Goal: Information Seeking & Learning: Learn about a topic

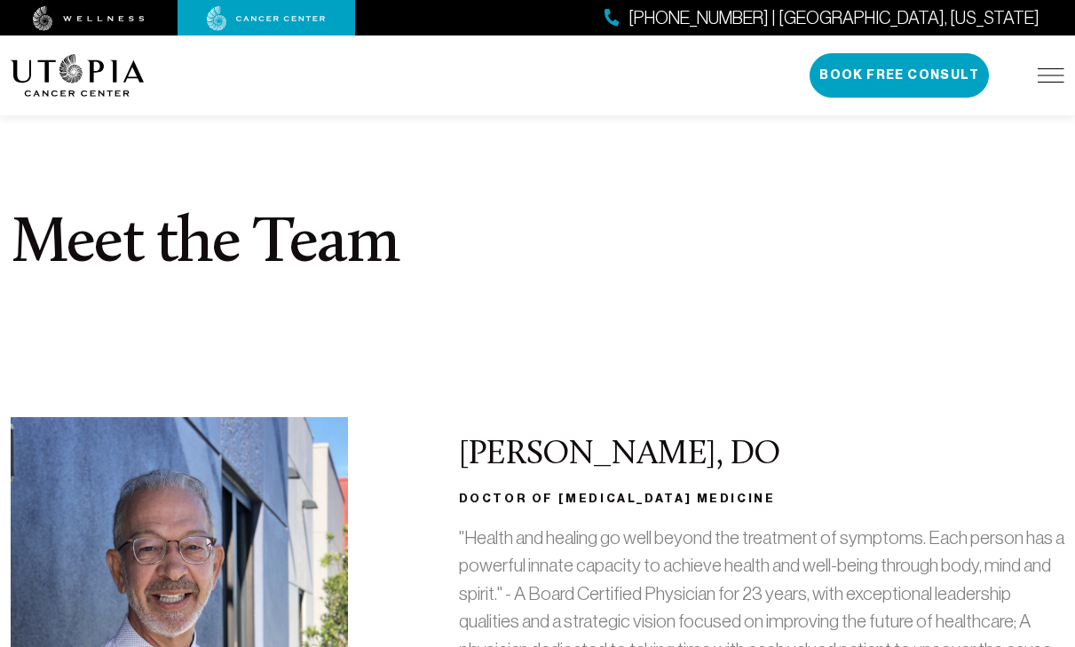
click at [249, 18] on img at bounding box center [266, 18] width 119 height 25
click at [266, 30] on div at bounding box center [267, 18] width 178 height 36
click at [261, 6] on img at bounding box center [266, 18] width 119 height 25
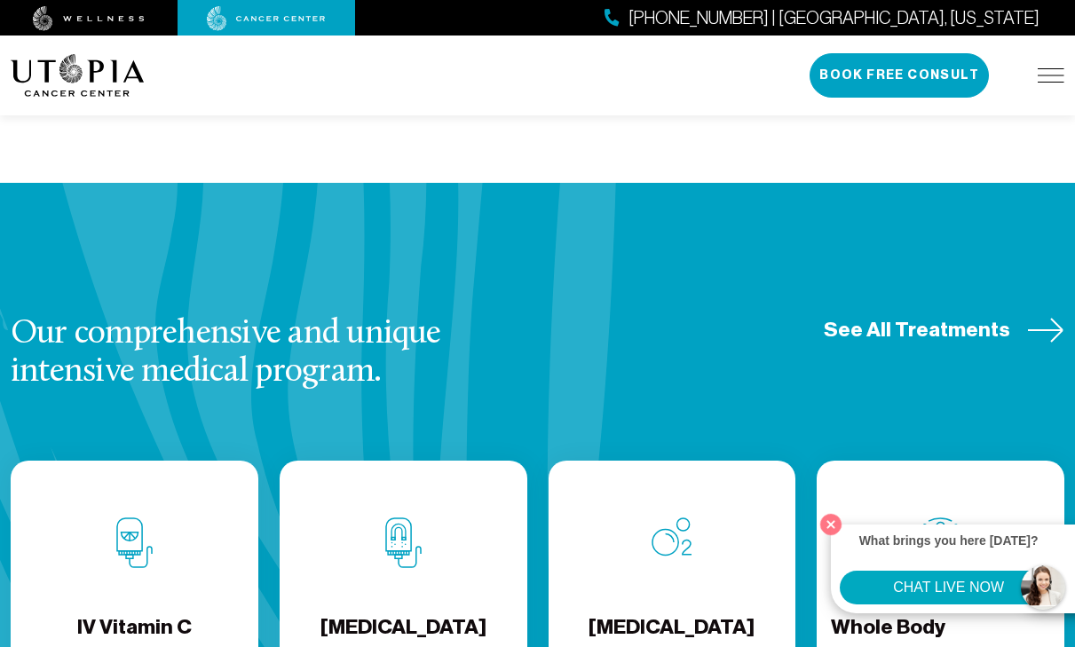
scroll to position [2100, 0]
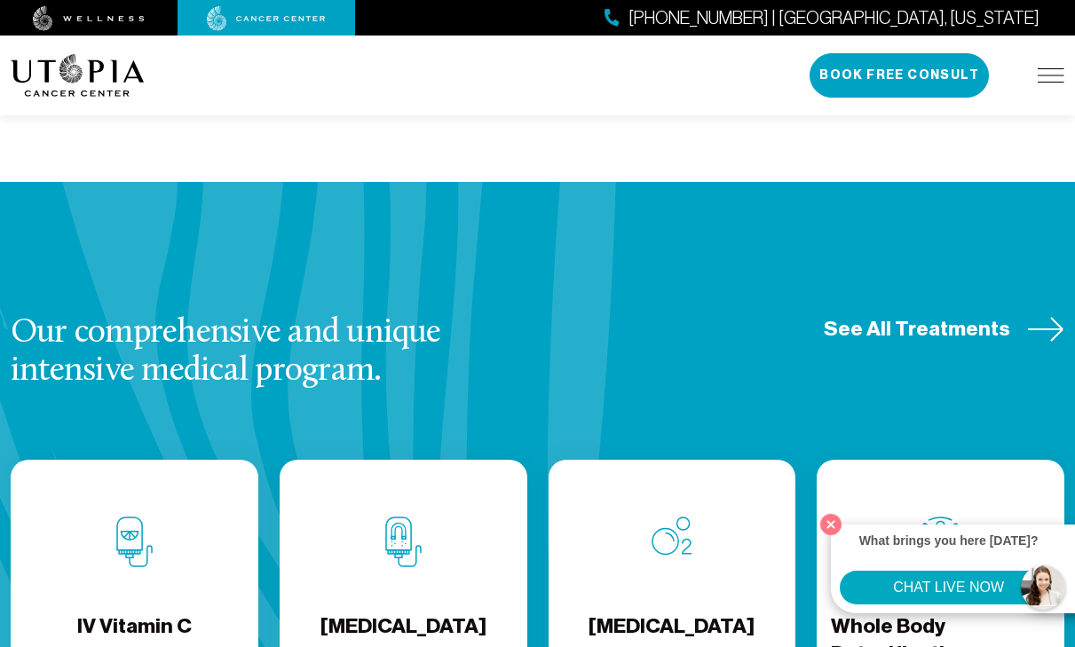
click at [897, 315] on span "See All Treatments" at bounding box center [917, 329] width 186 height 28
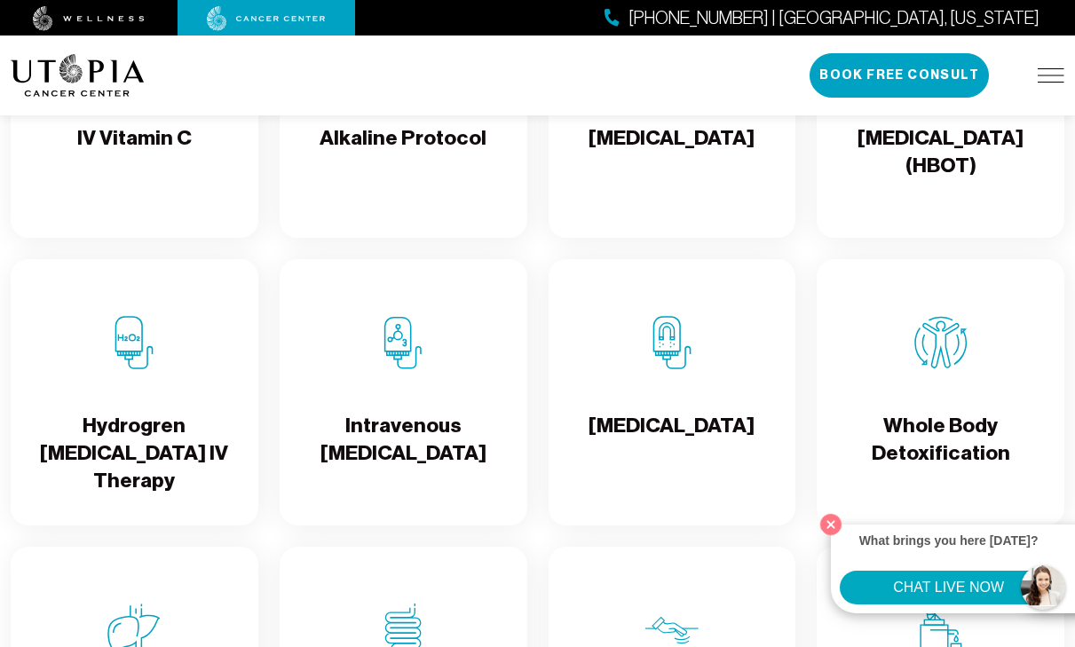
scroll to position [2006, 0]
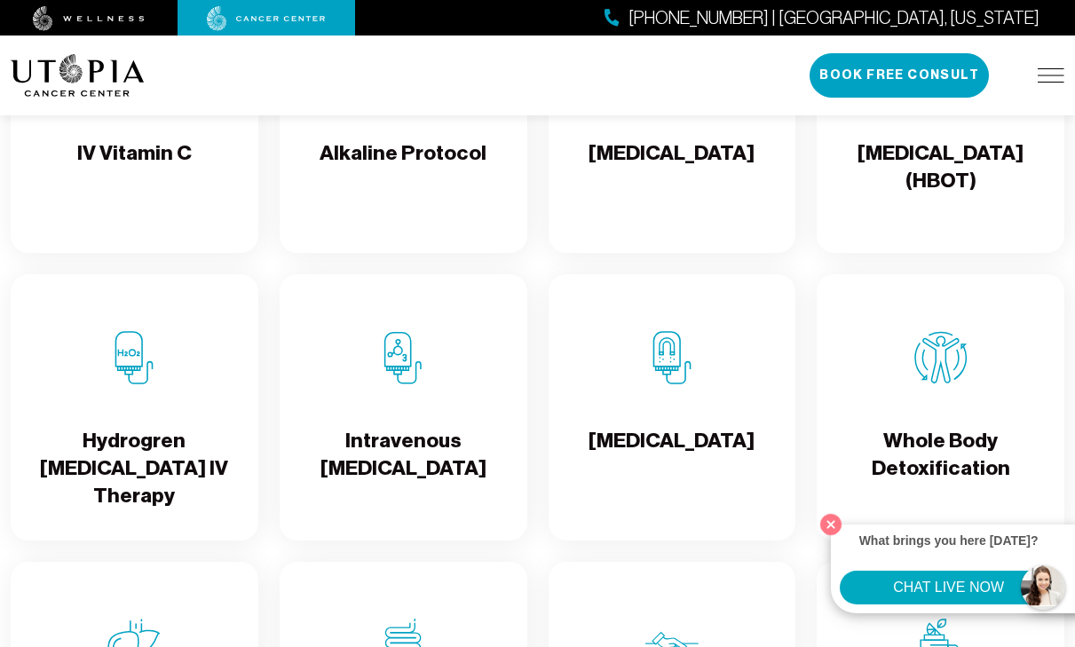
click at [387, 187] on h4 "Alkaline Protocol" at bounding box center [403, 168] width 167 height 58
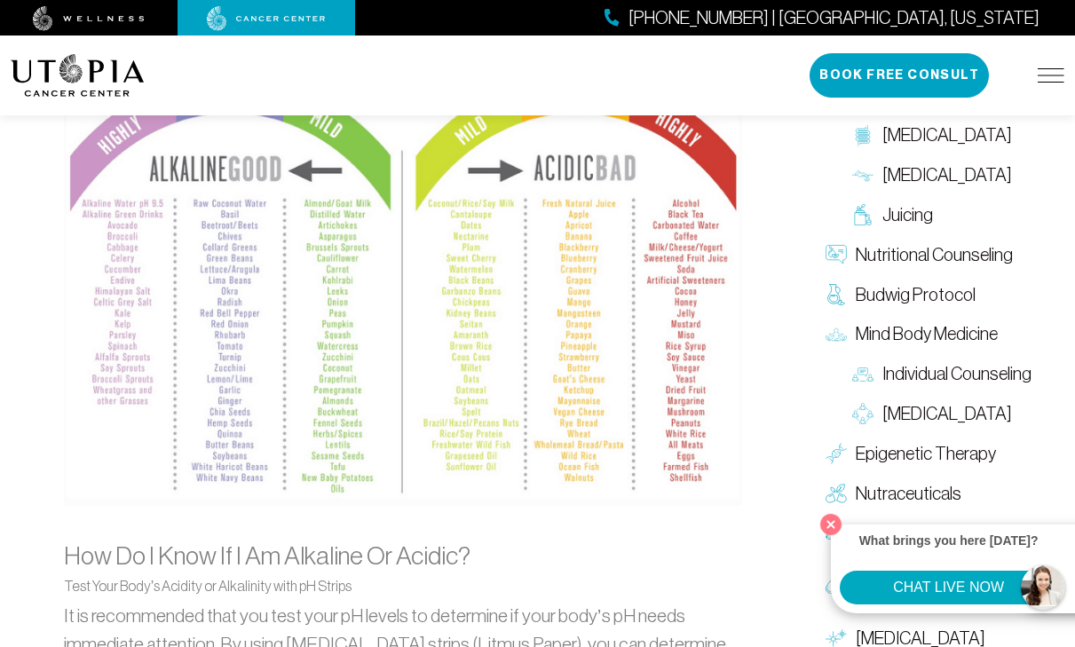
scroll to position [1861, 0]
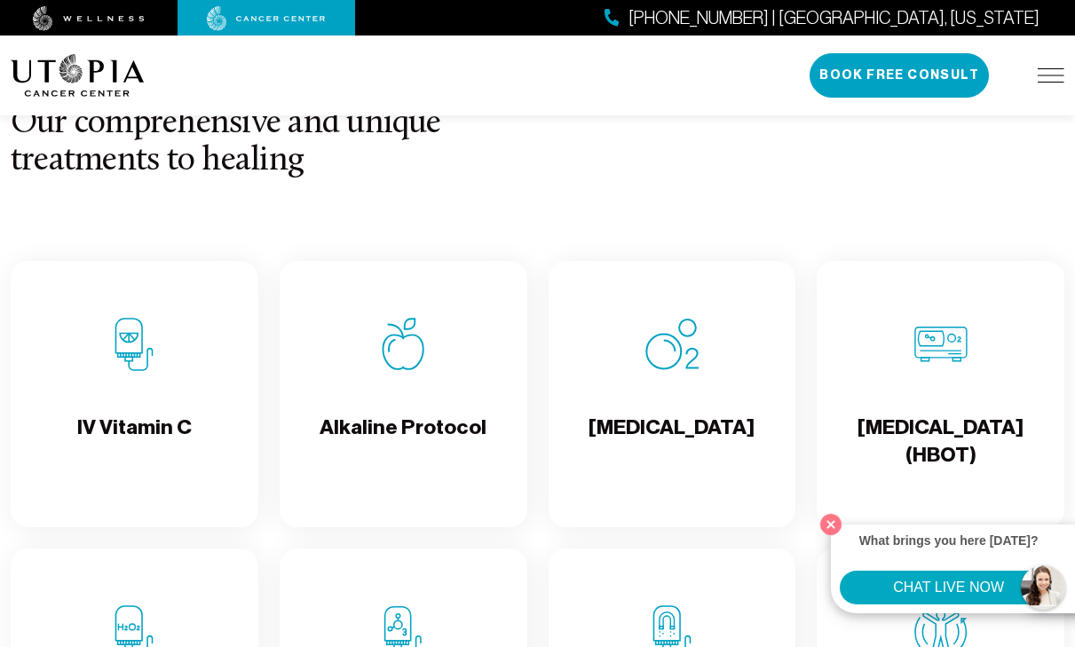
scroll to position [1733, 0]
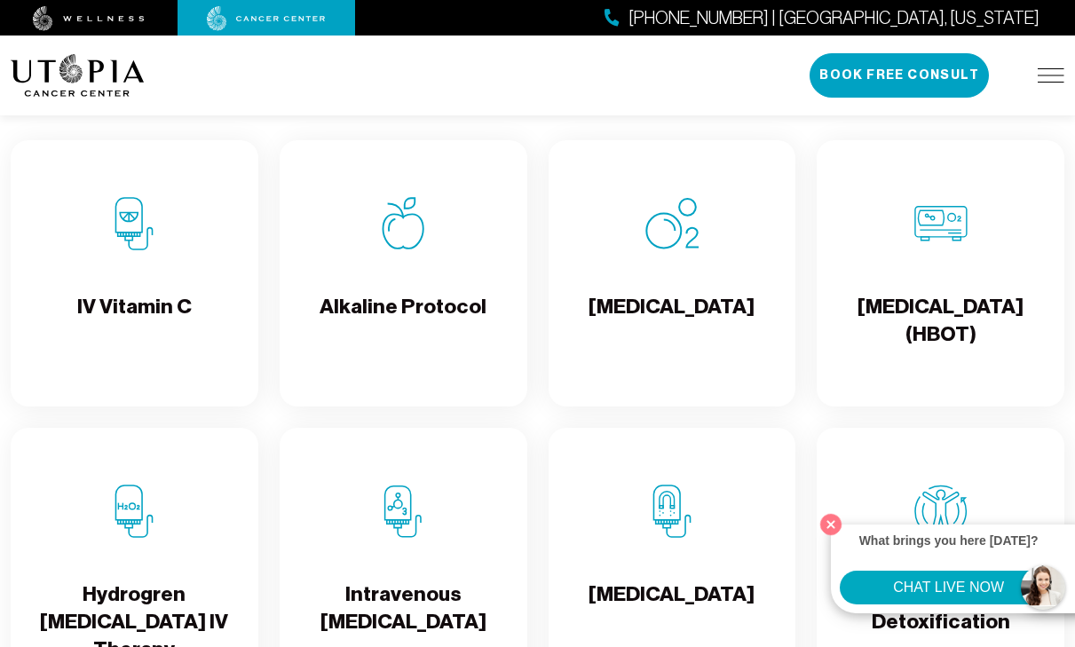
click at [191, 334] on div "IV Vitamin C" at bounding box center [135, 273] width 248 height 266
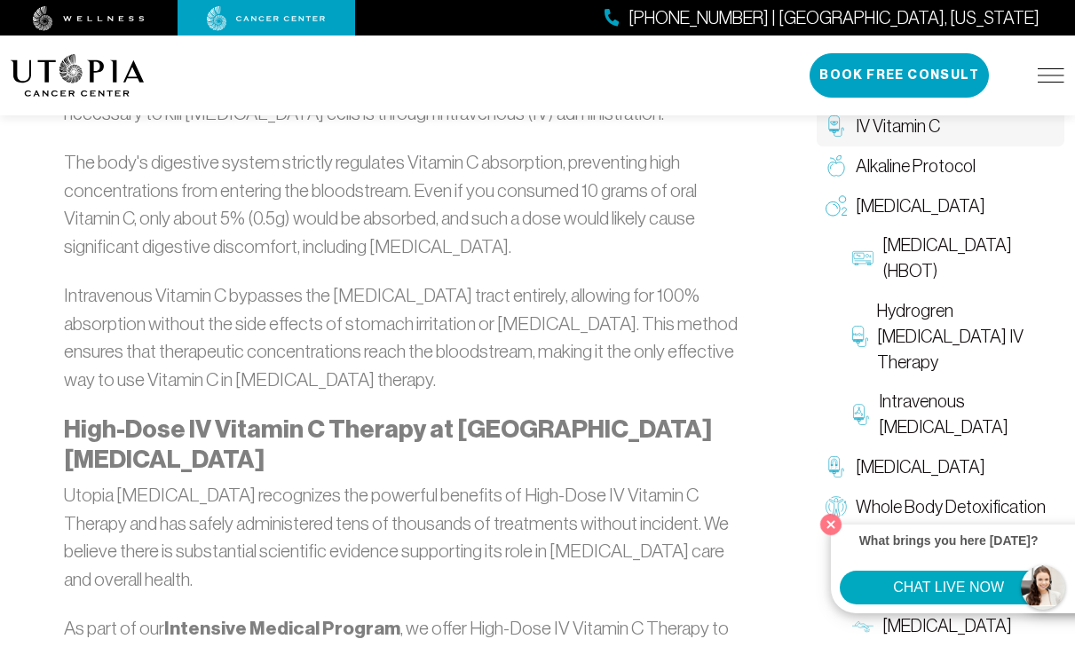
scroll to position [3407, 0]
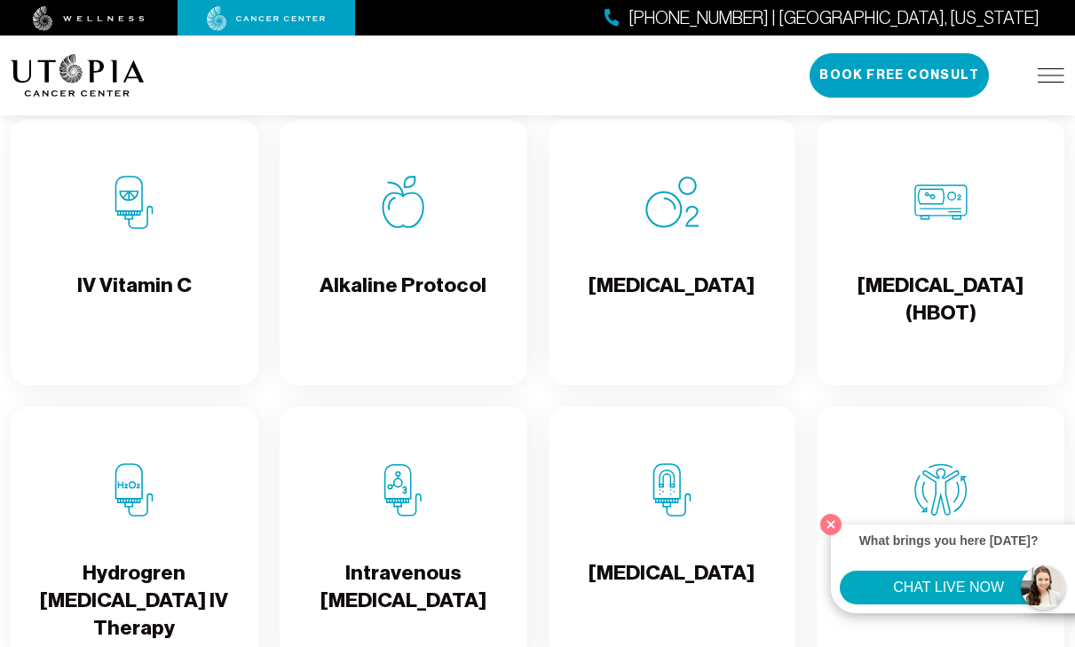
scroll to position [1852, 0]
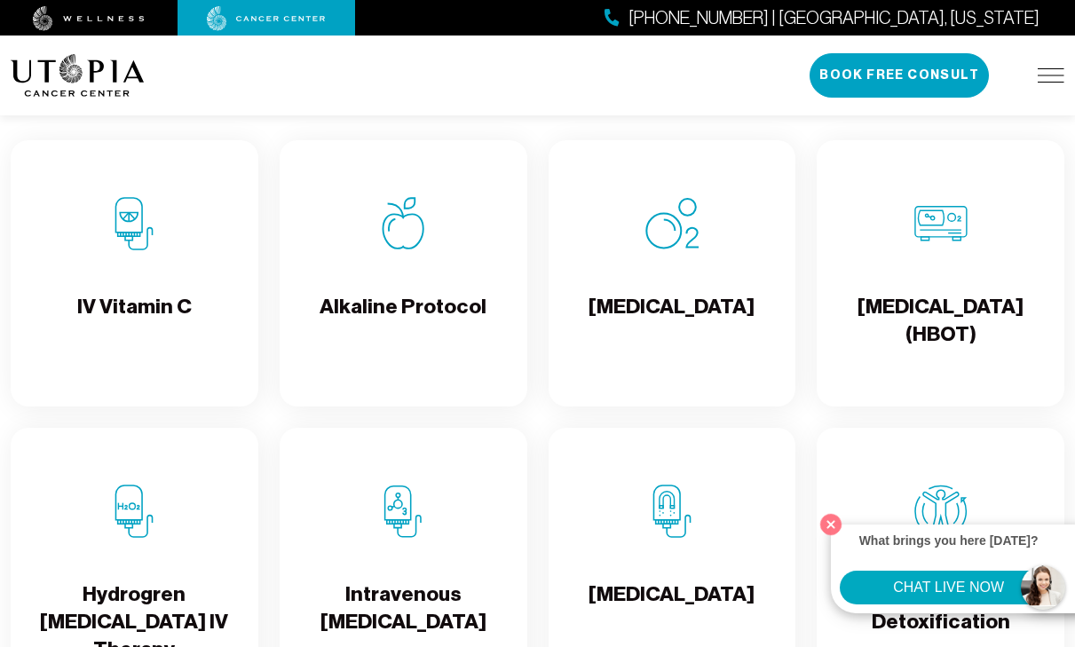
click at [663, 349] on h4 "[MEDICAL_DATA]" at bounding box center [672, 322] width 166 height 58
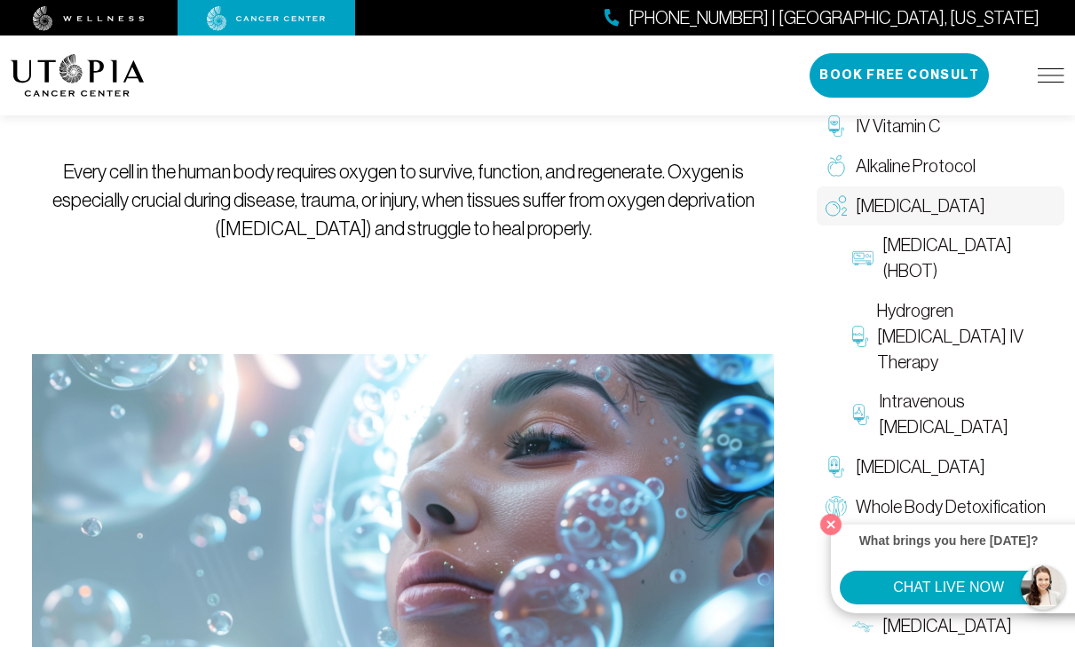
scroll to position [247, 0]
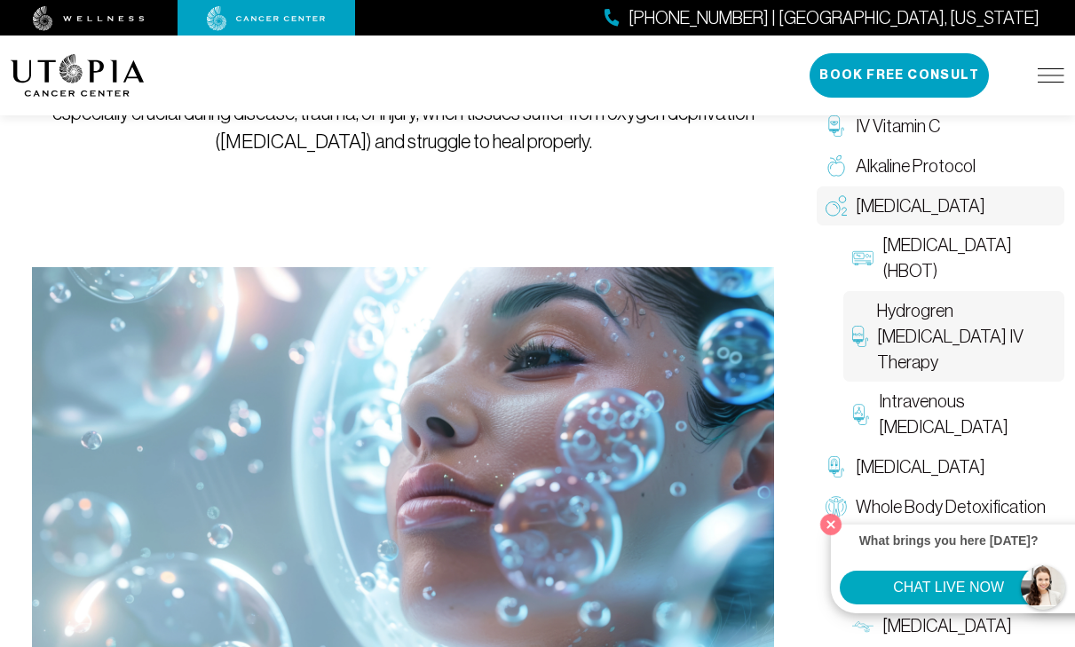
click at [940, 331] on span "Hydrogren [MEDICAL_DATA] IV Therapy" at bounding box center [966, 336] width 179 height 76
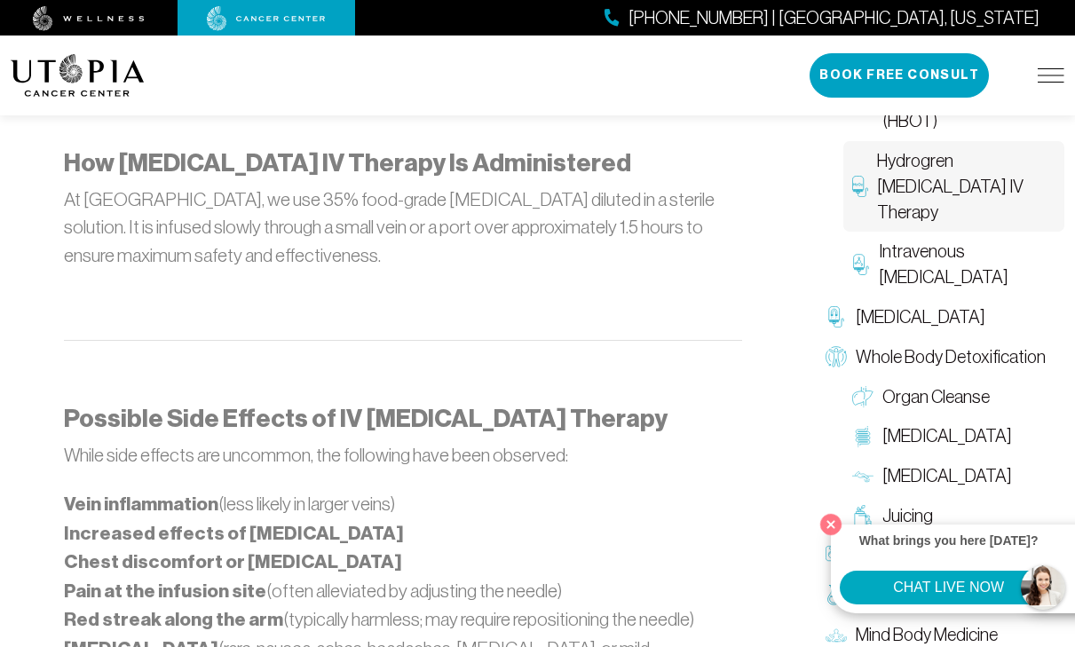
scroll to position [1468, 0]
click at [826, 520] on button "Close" at bounding box center [831, 524] width 36 height 36
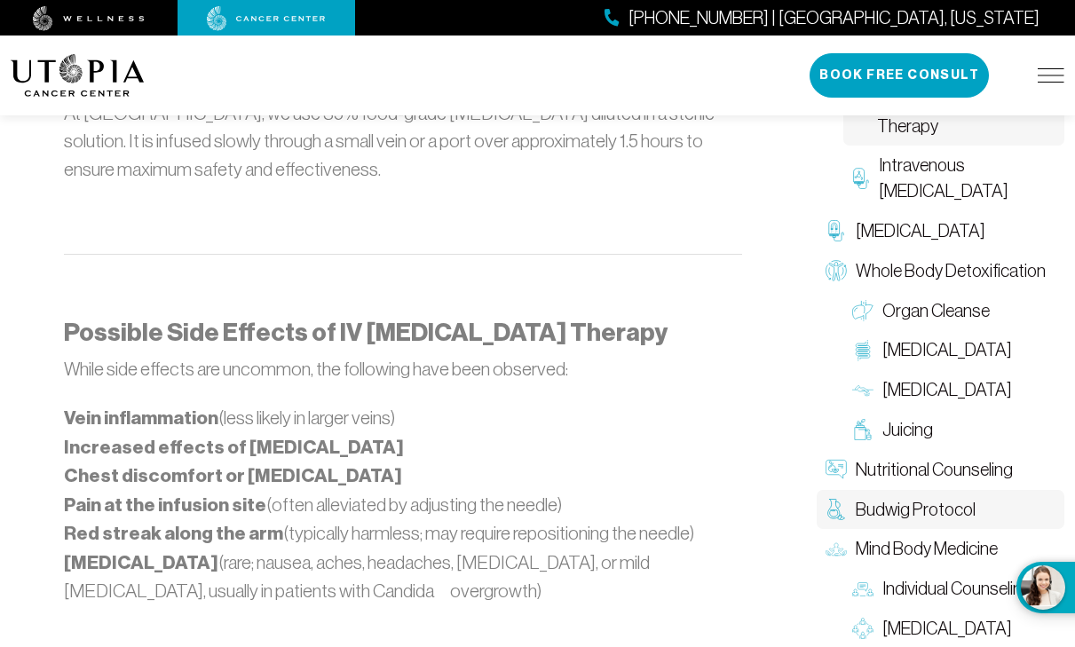
click at [879, 497] on span "Budwig Protocol" at bounding box center [916, 510] width 120 height 26
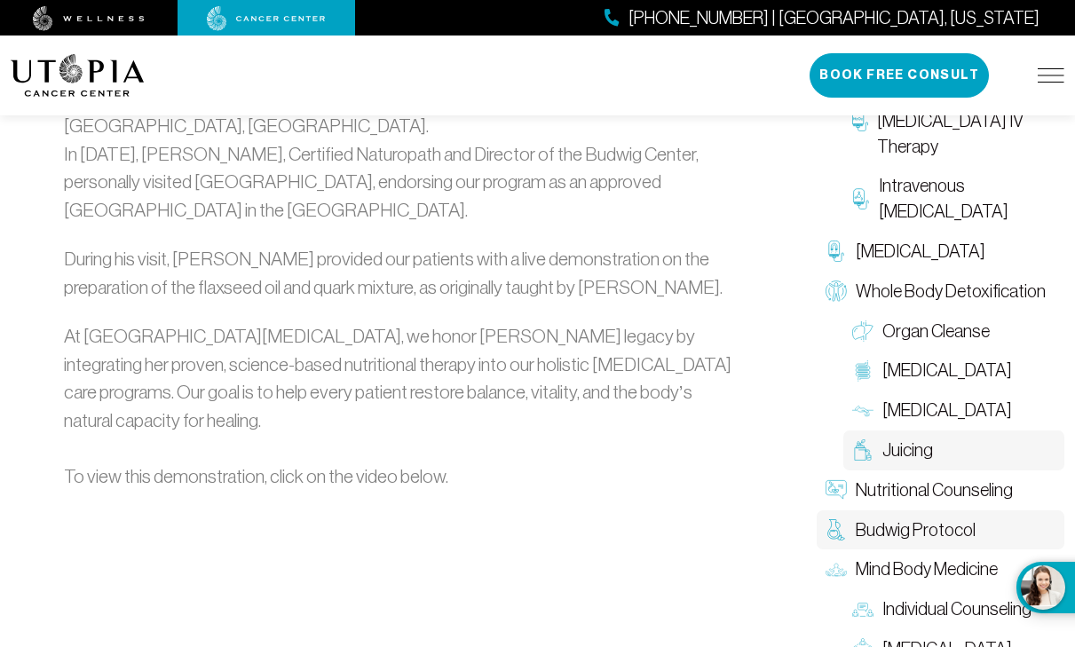
scroll to position [2572, 0]
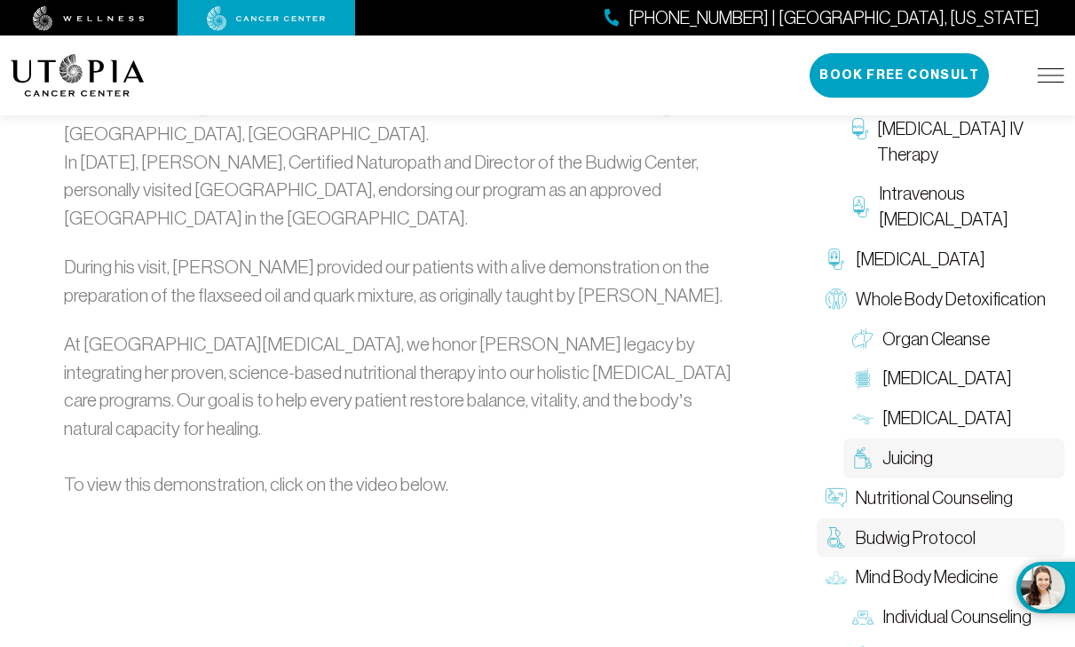
click at [898, 446] on span "Juicing" at bounding box center [908, 459] width 51 height 26
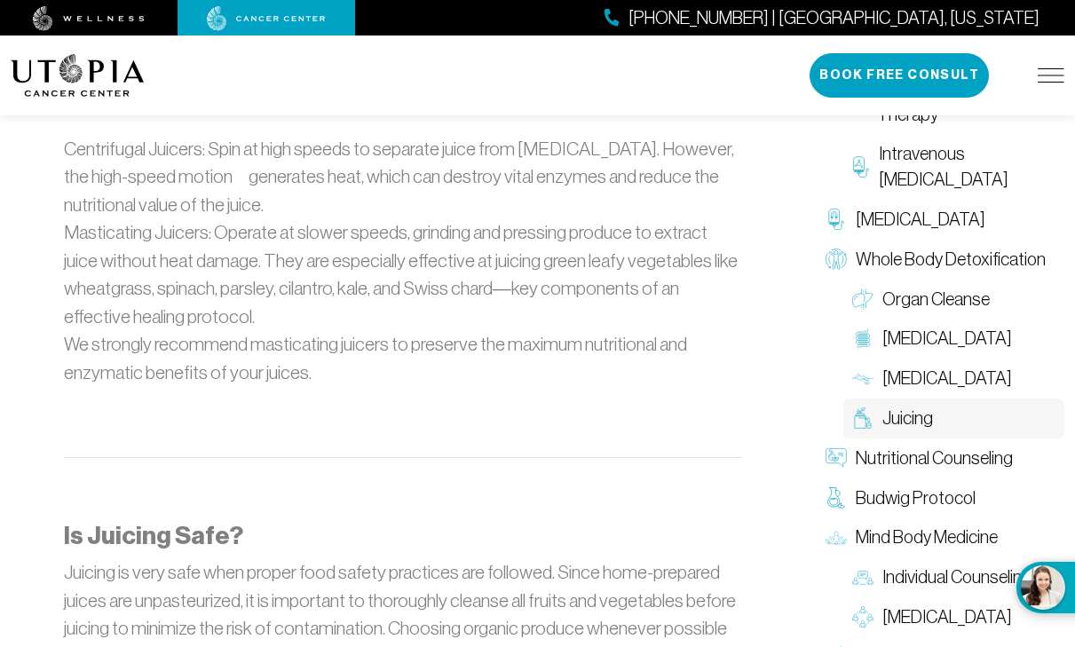
scroll to position [1925, 0]
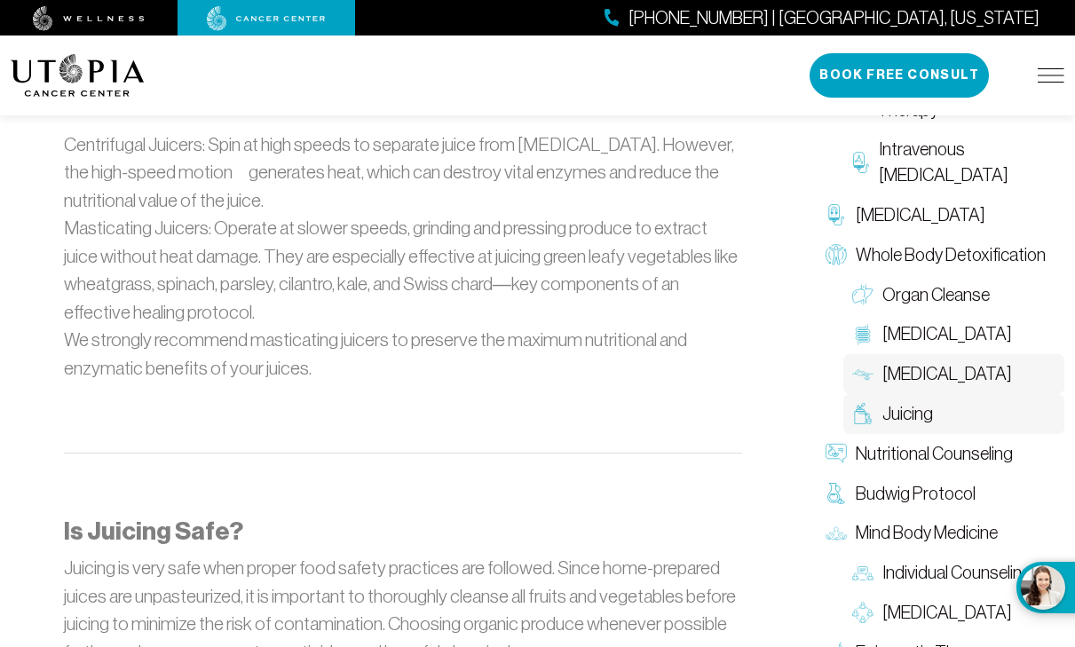
click at [921, 366] on span "[MEDICAL_DATA]" at bounding box center [948, 374] width 130 height 26
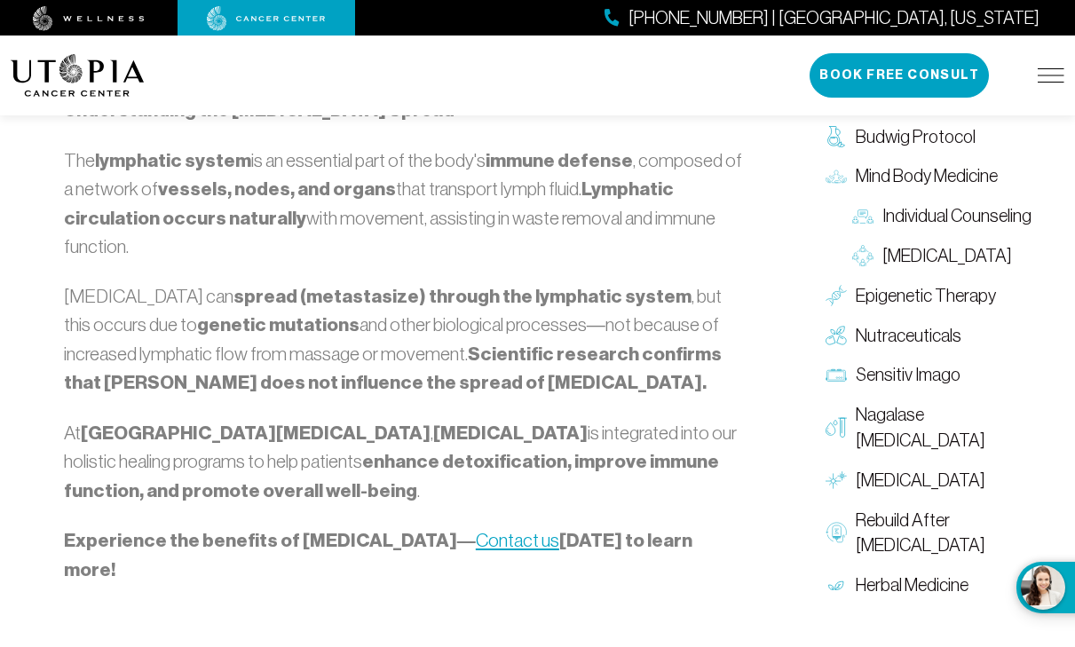
scroll to position [2038, 0]
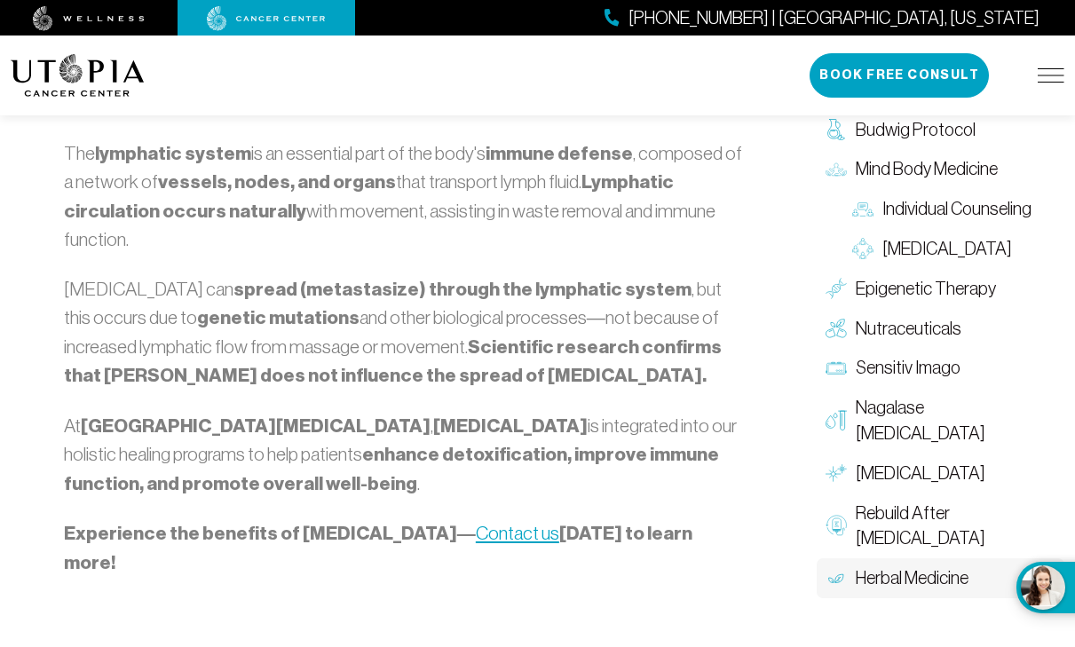
click at [889, 559] on link "Herbal Medicine" at bounding box center [941, 579] width 248 height 40
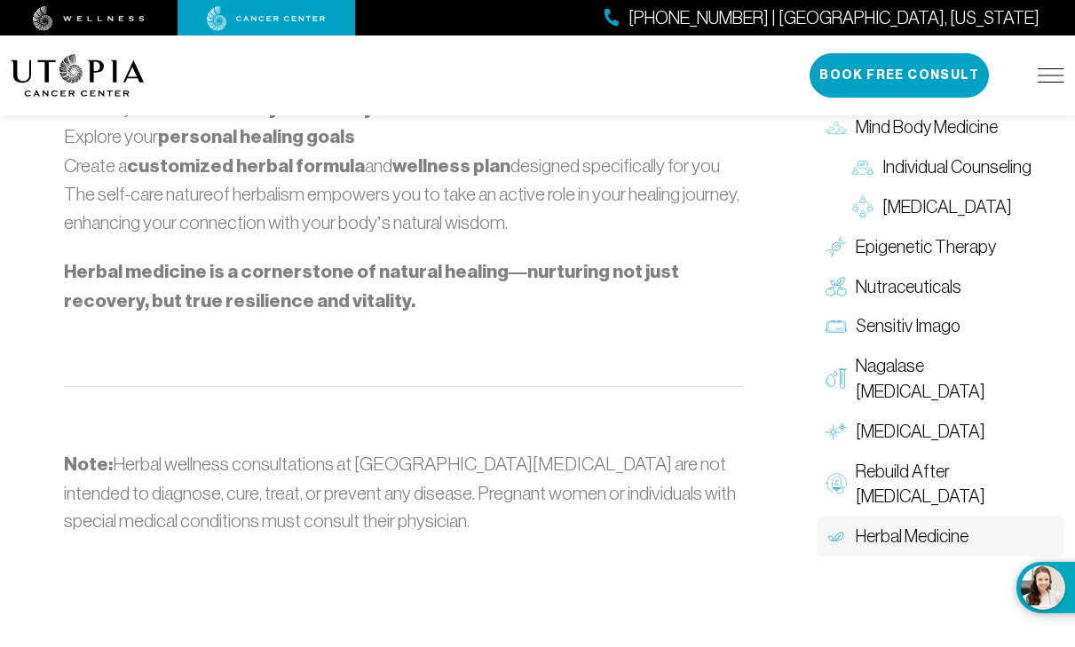
scroll to position [2686, 0]
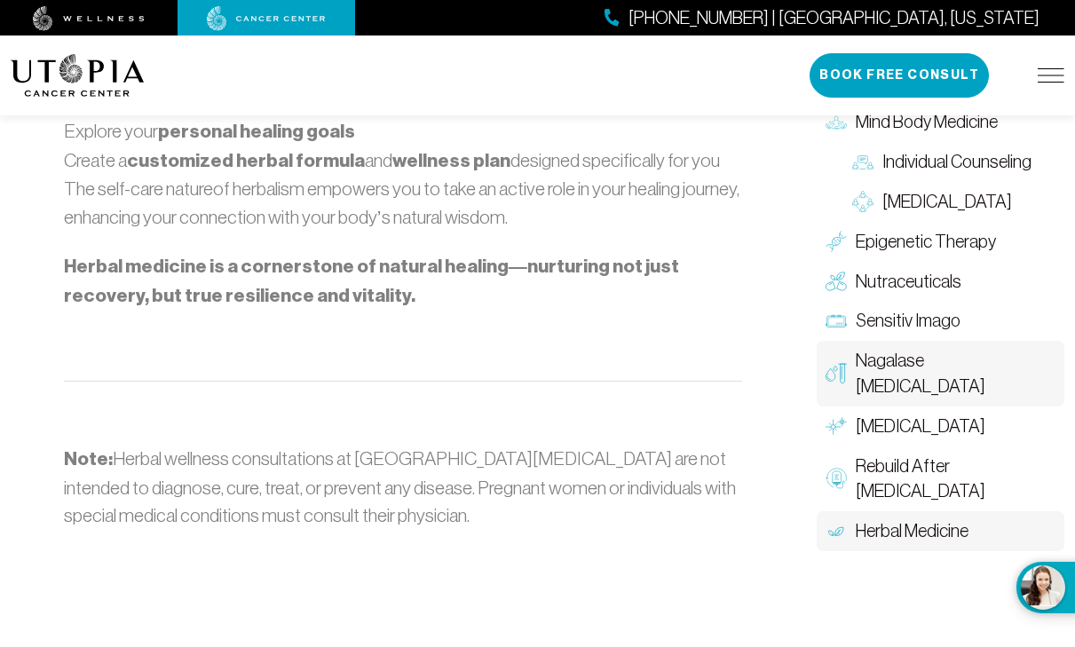
click at [924, 371] on span "Nagalase [MEDICAL_DATA]" at bounding box center [956, 374] width 200 height 52
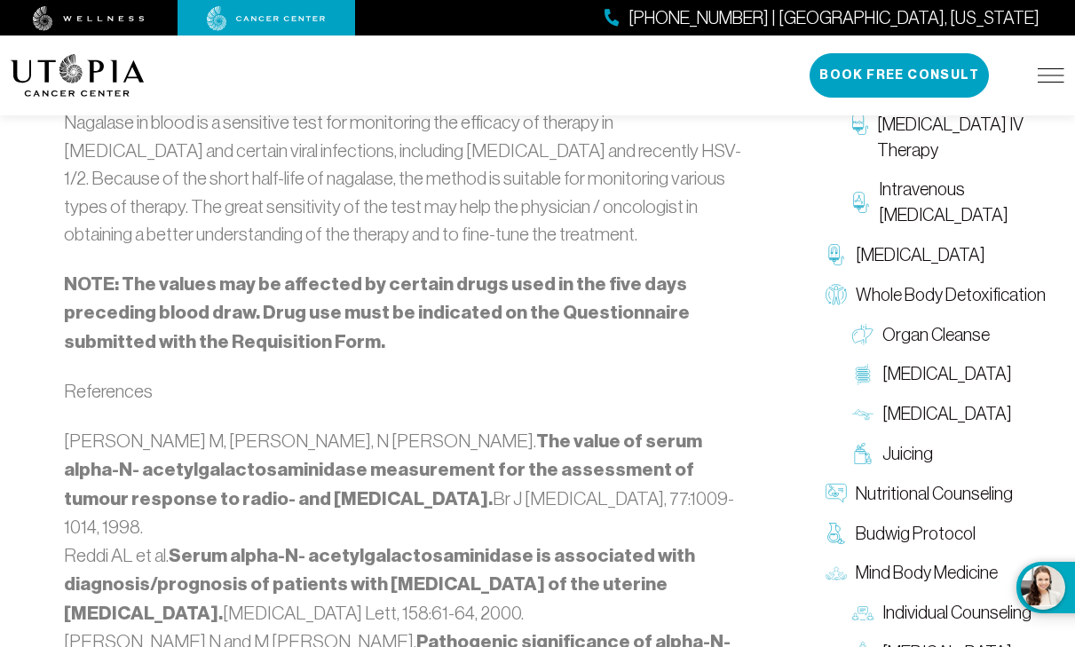
scroll to position [2455, 0]
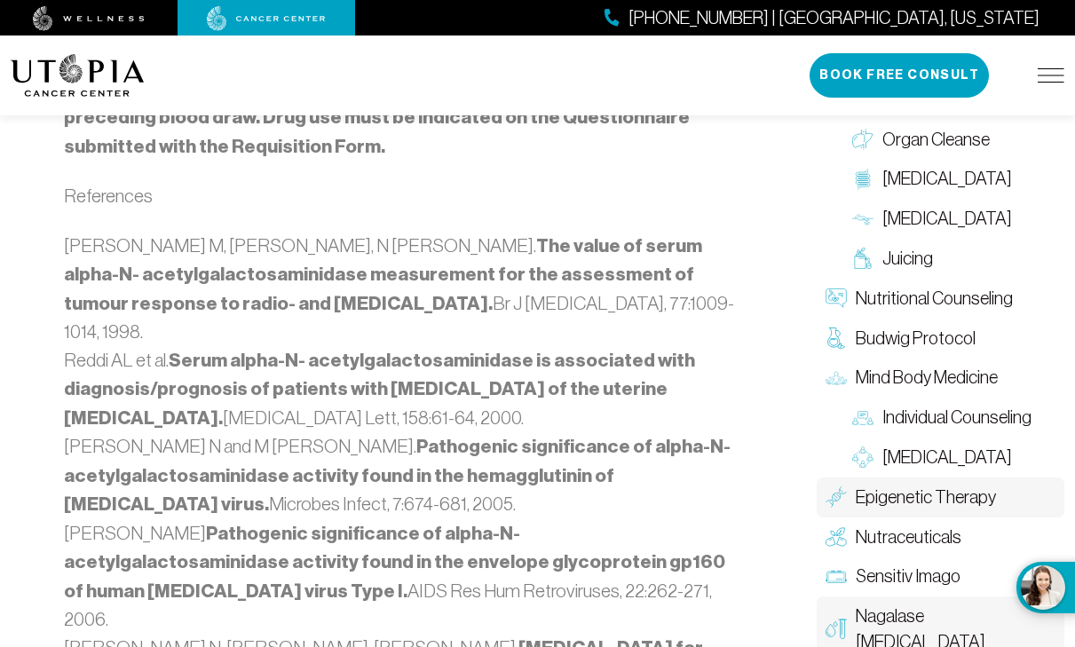
click at [943, 484] on span "Epigenetic Therapy" at bounding box center [926, 497] width 140 height 26
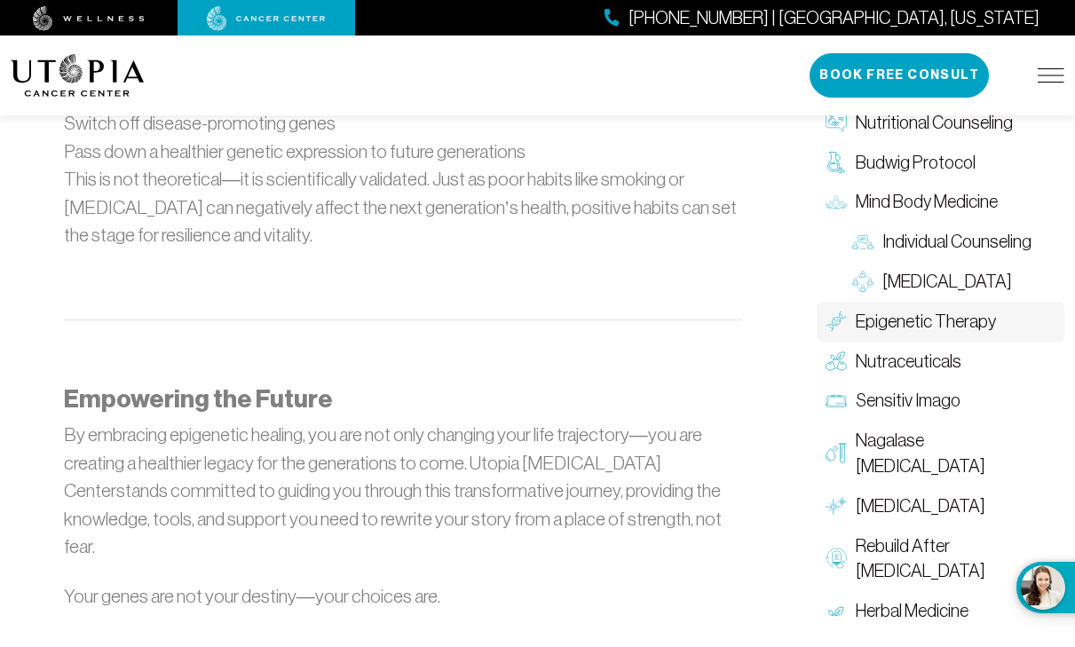
scroll to position [2016, 0]
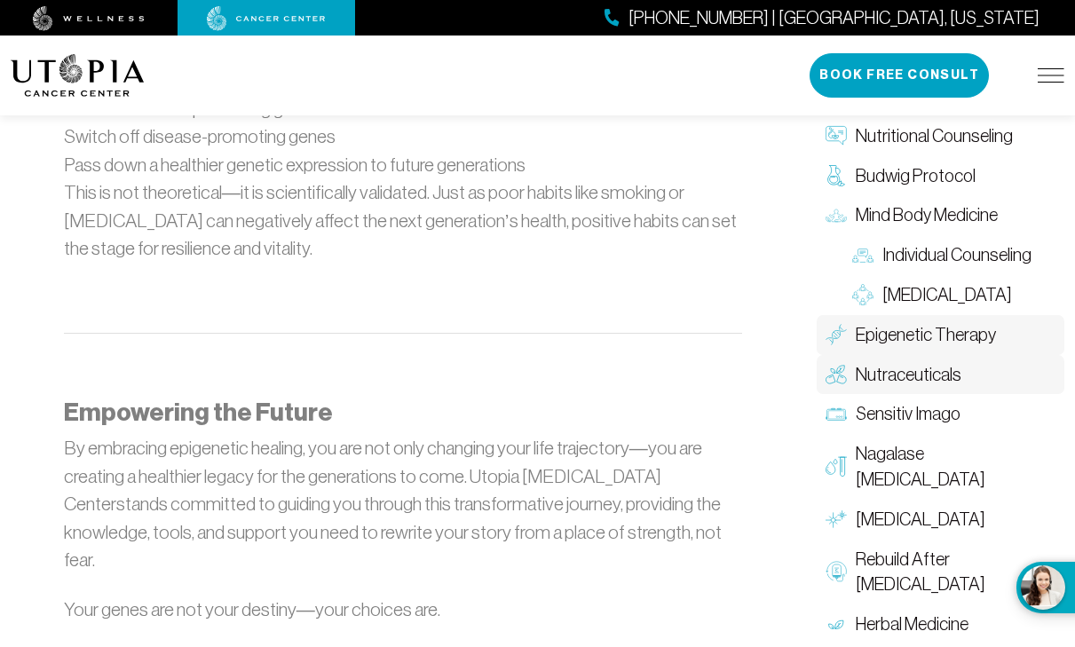
click at [867, 364] on span "Nutraceuticals" at bounding box center [909, 375] width 106 height 26
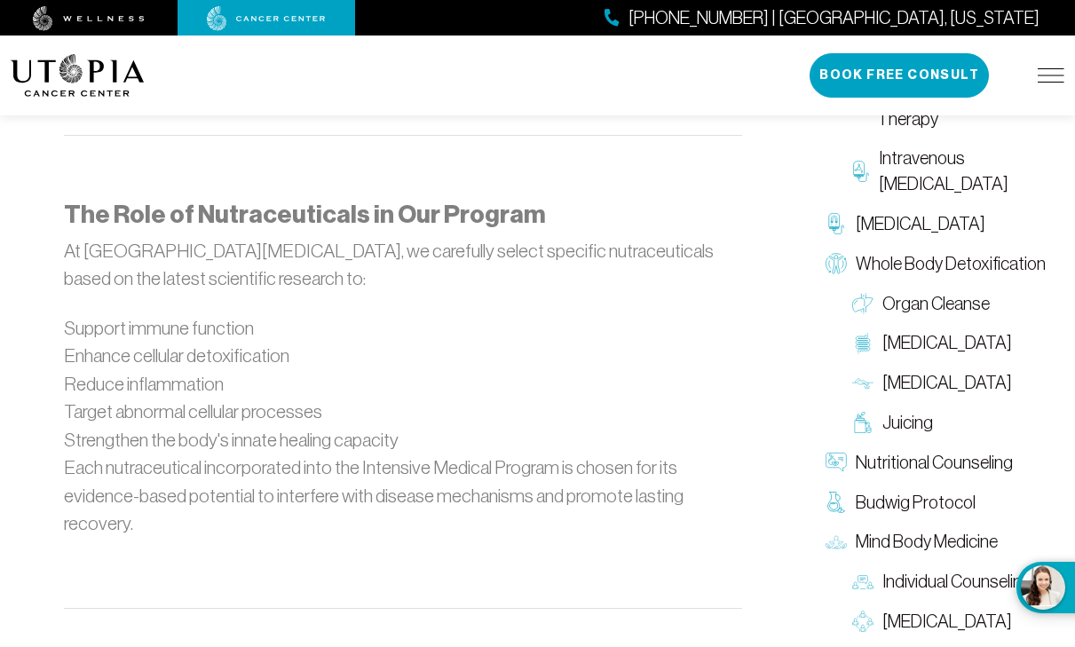
scroll to position [1850, 0]
click at [923, 331] on span "[MEDICAL_DATA]" at bounding box center [948, 344] width 130 height 26
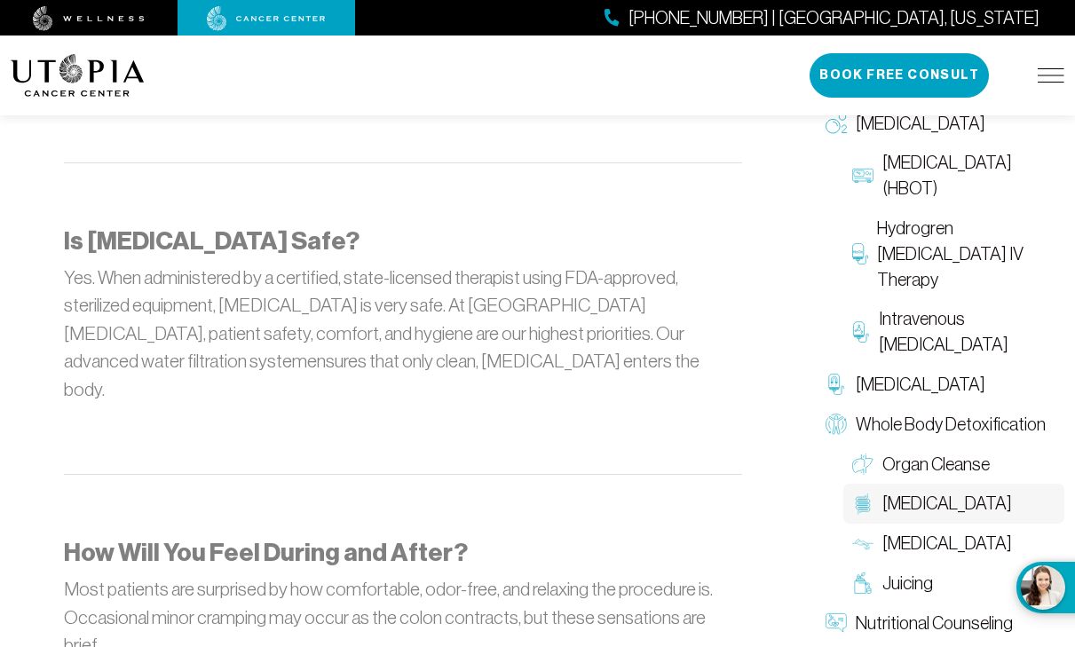
scroll to position [2382, 0]
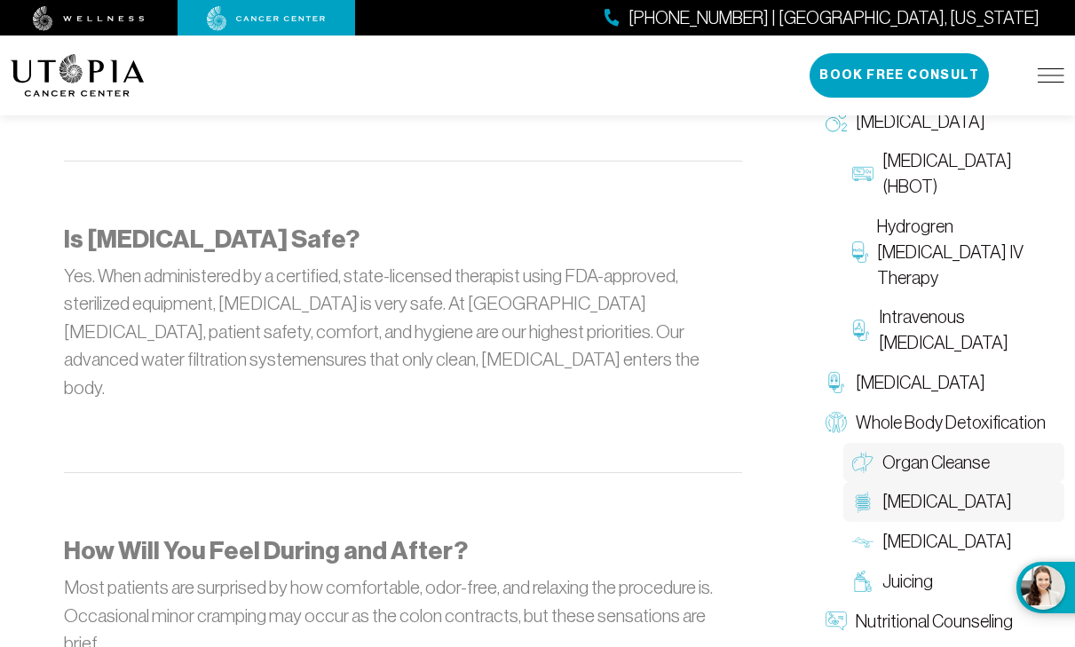
click at [917, 450] on span "Organ Cleanse" at bounding box center [936, 463] width 107 height 26
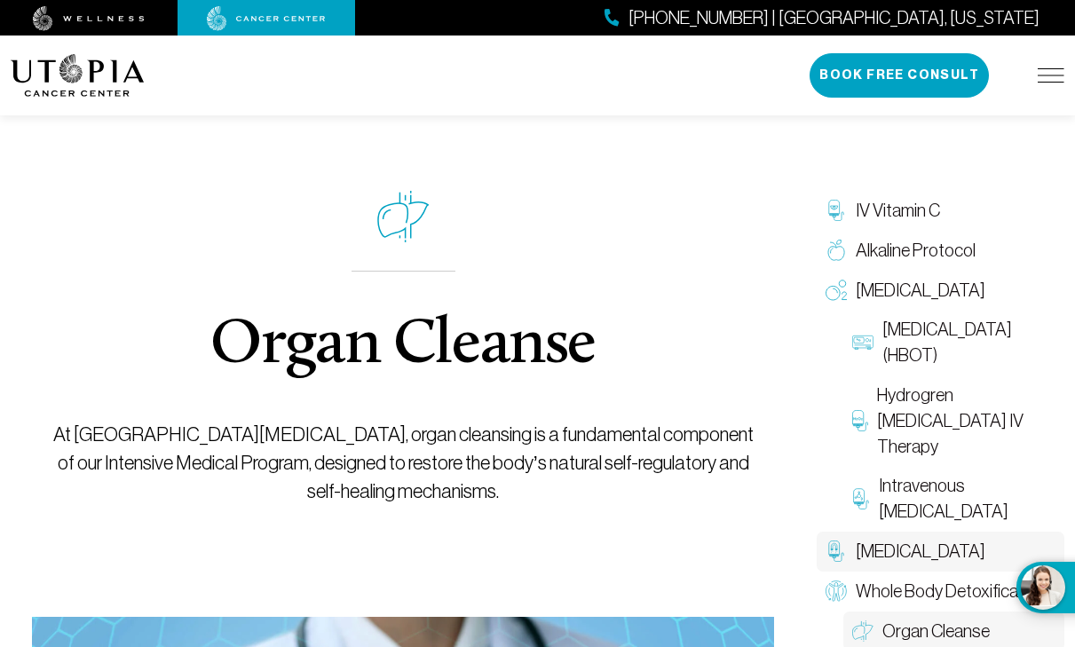
click at [848, 532] on link "[MEDICAL_DATA]" at bounding box center [941, 552] width 248 height 40
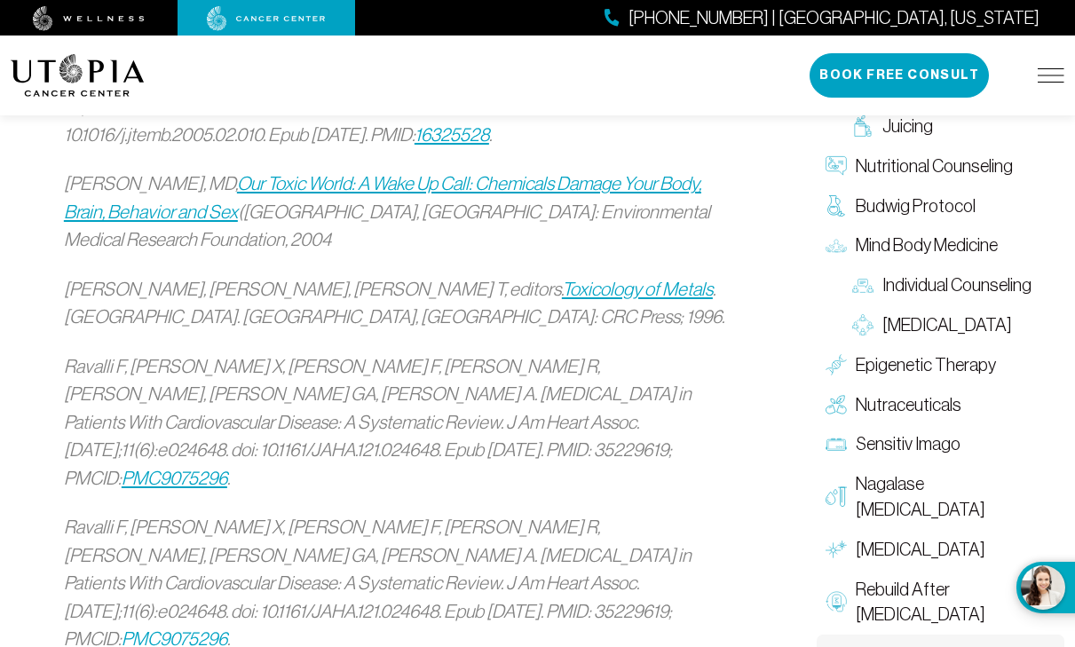
scroll to position [3006, 0]
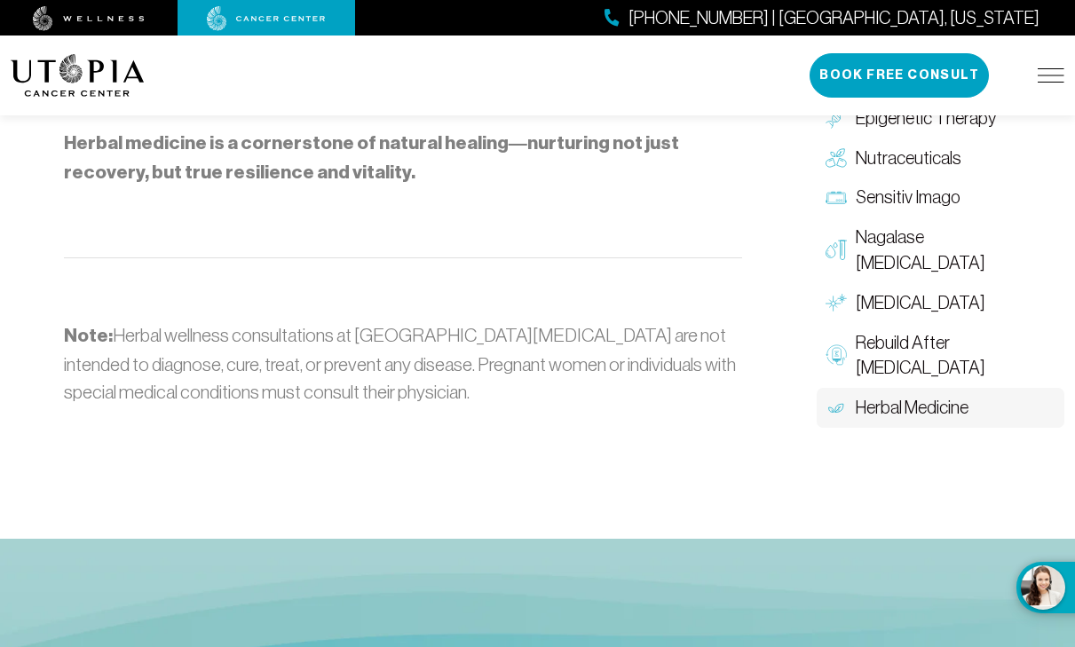
scroll to position [2796, 0]
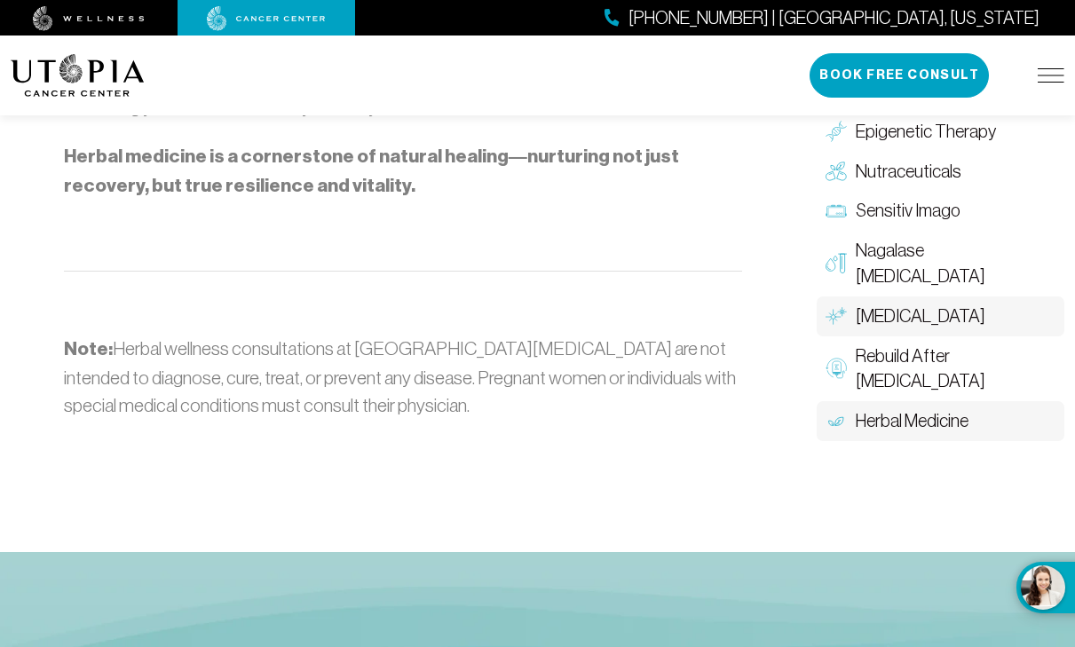
click at [932, 314] on span "[MEDICAL_DATA]" at bounding box center [921, 317] width 130 height 26
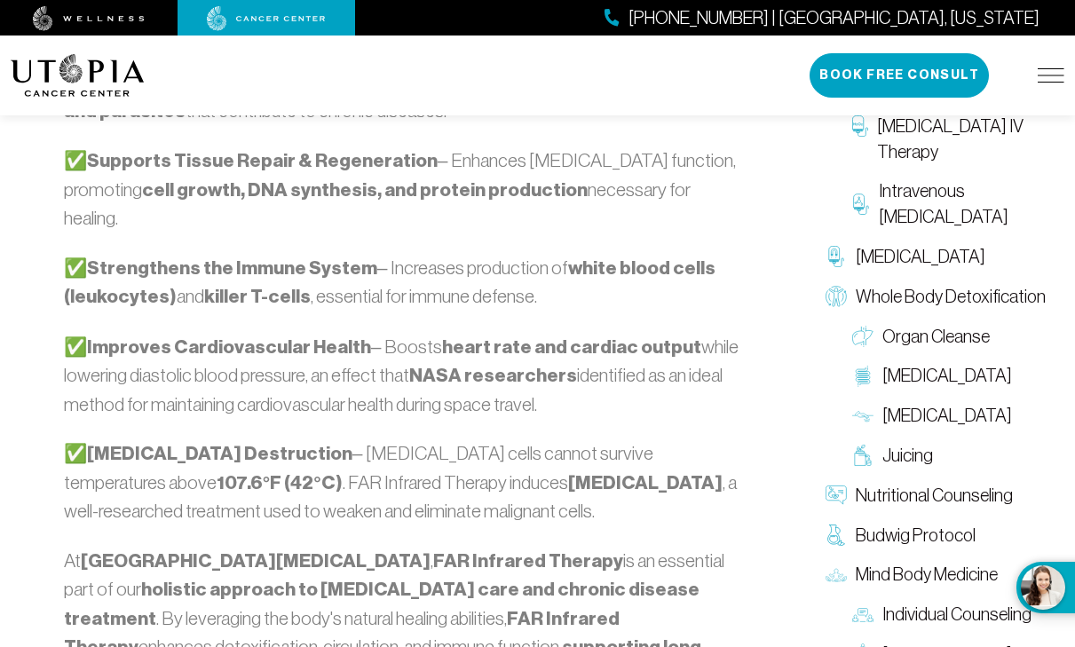
scroll to position [1872, 0]
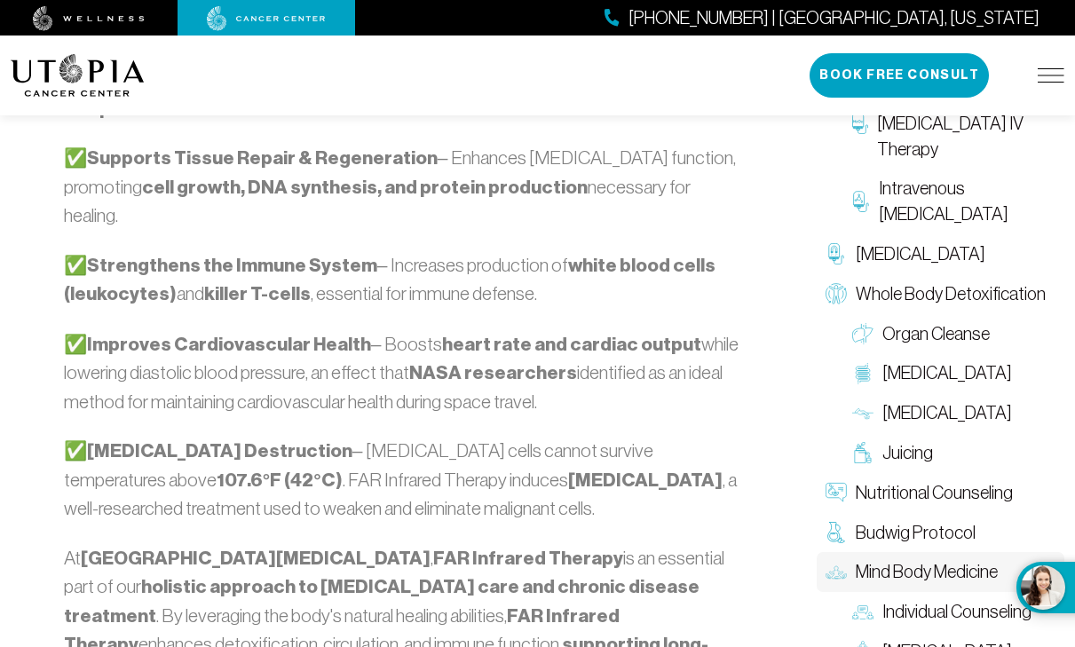
click at [864, 560] on span "Mind Body Medicine" at bounding box center [927, 573] width 142 height 26
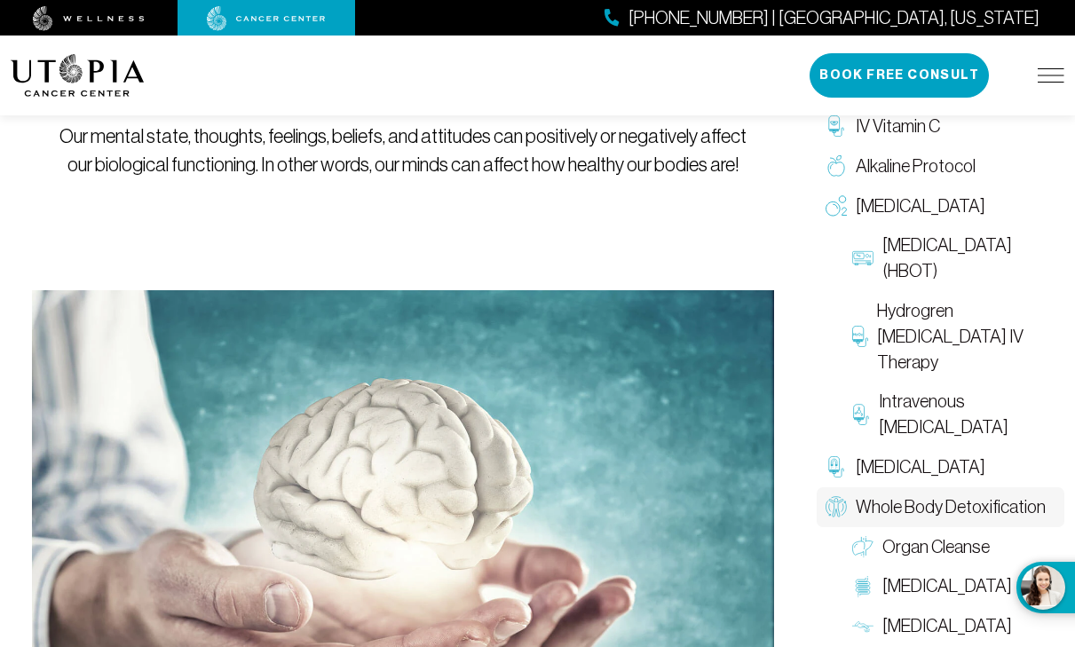
scroll to position [302, 0]
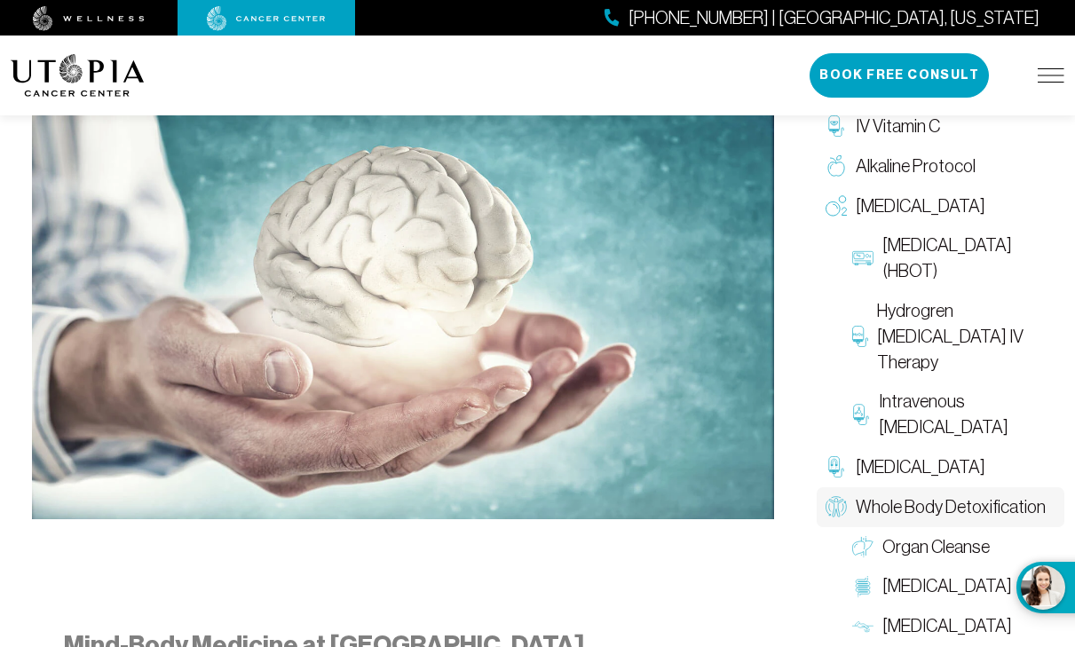
scroll to position [536, 0]
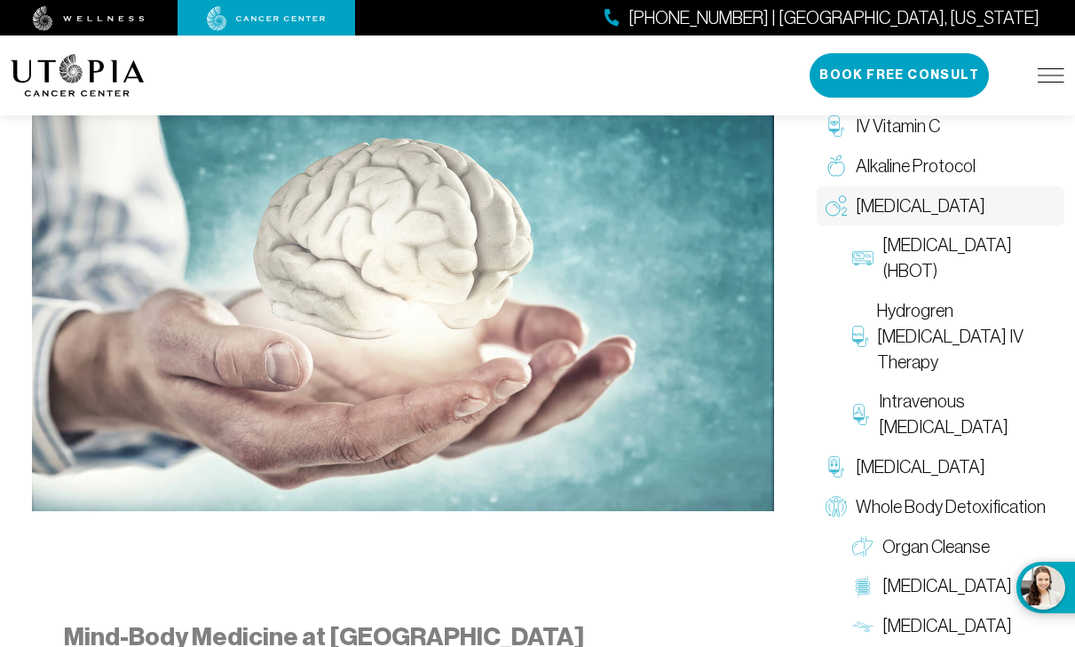
click at [1050, 197] on link "[MEDICAL_DATA]" at bounding box center [941, 206] width 248 height 40
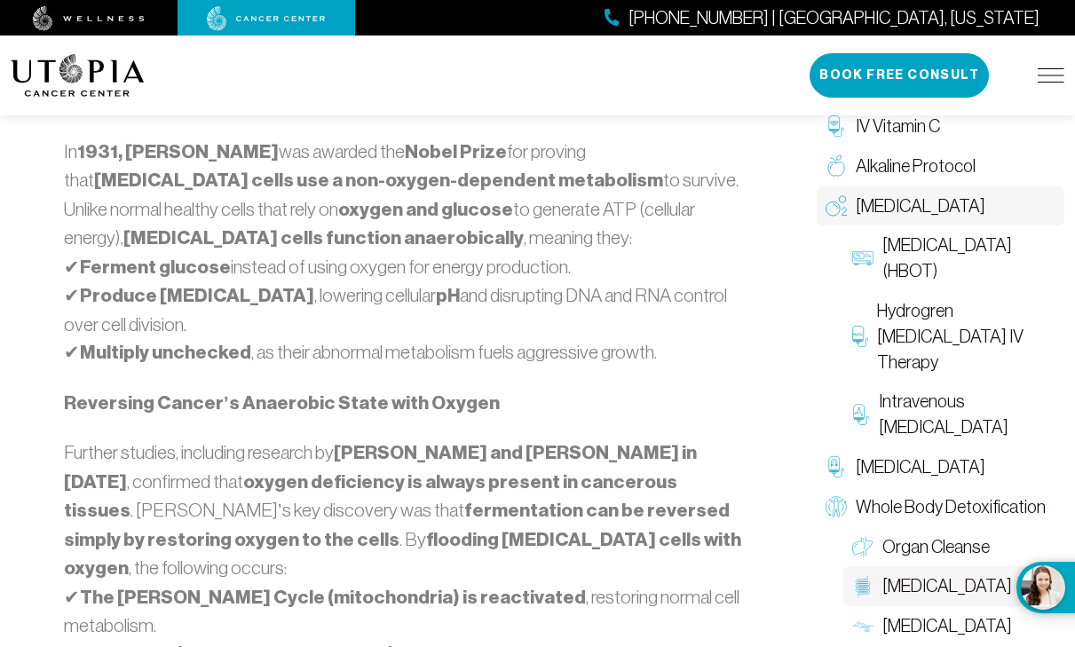
scroll to position [1241, 0]
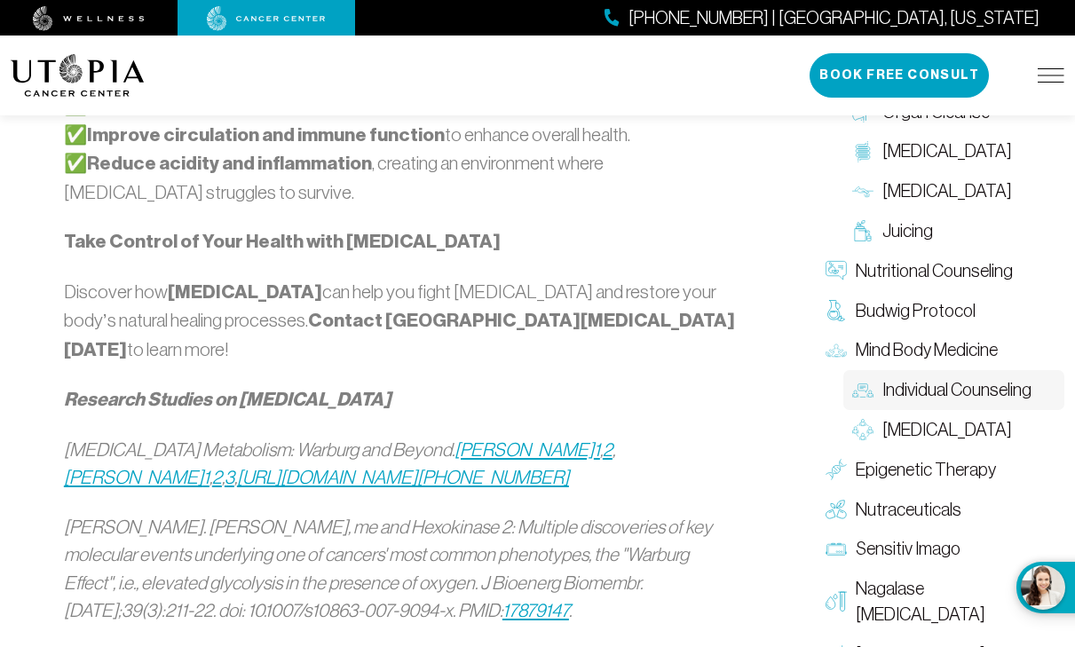
click at [975, 377] on span "Individual Counseling" at bounding box center [957, 390] width 149 height 26
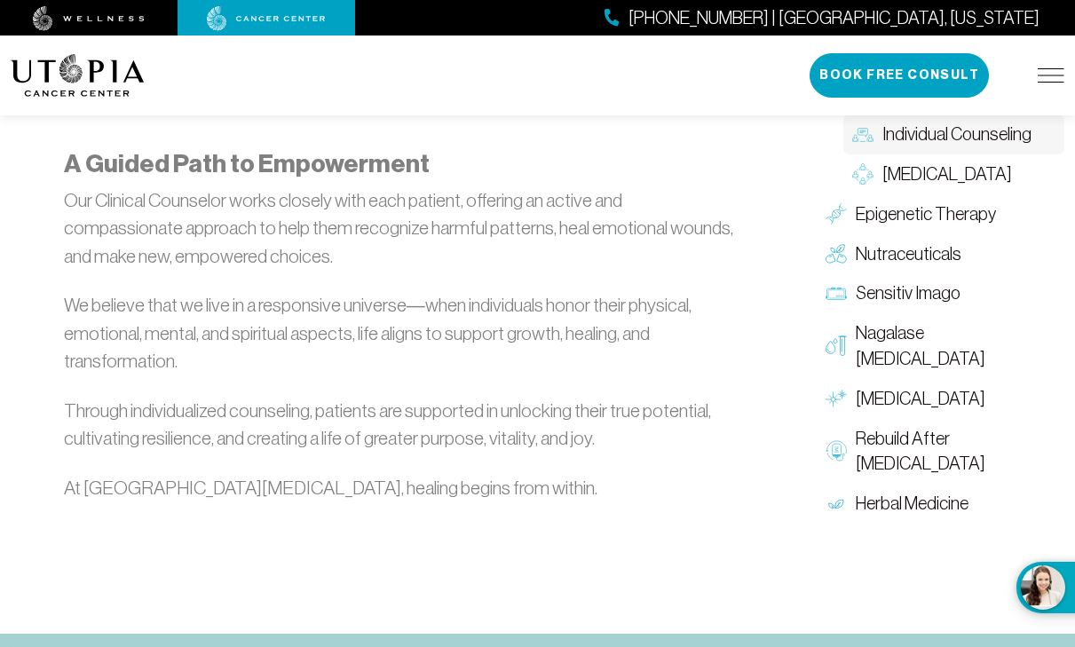
scroll to position [1439, 0]
click at [907, 194] on link "[MEDICAL_DATA]" at bounding box center [954, 174] width 221 height 40
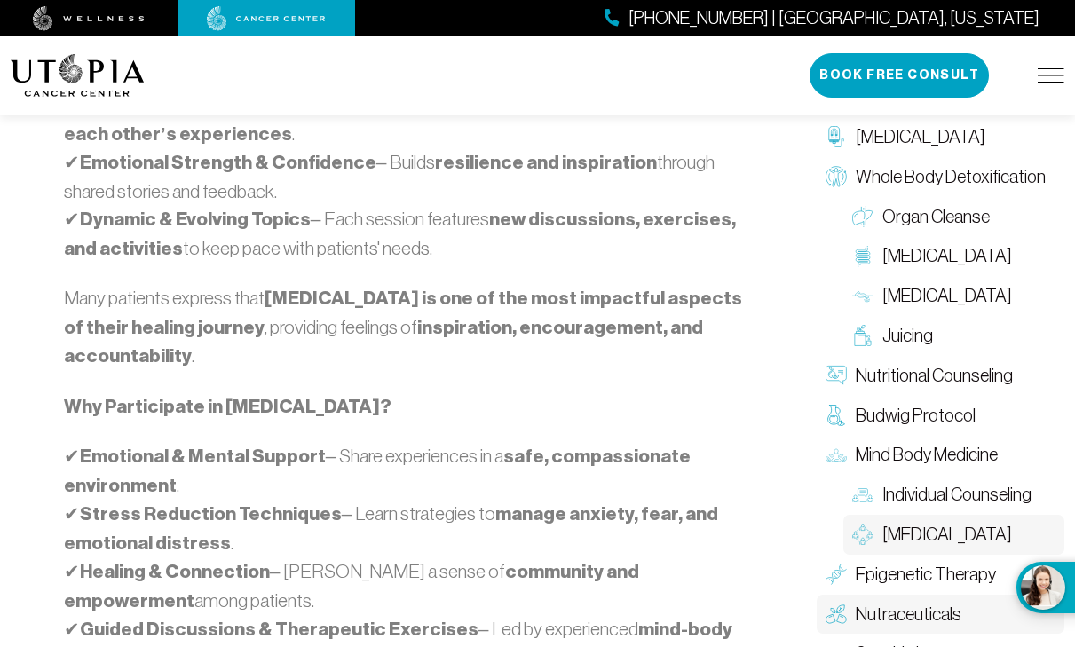
scroll to position [1540, 0]
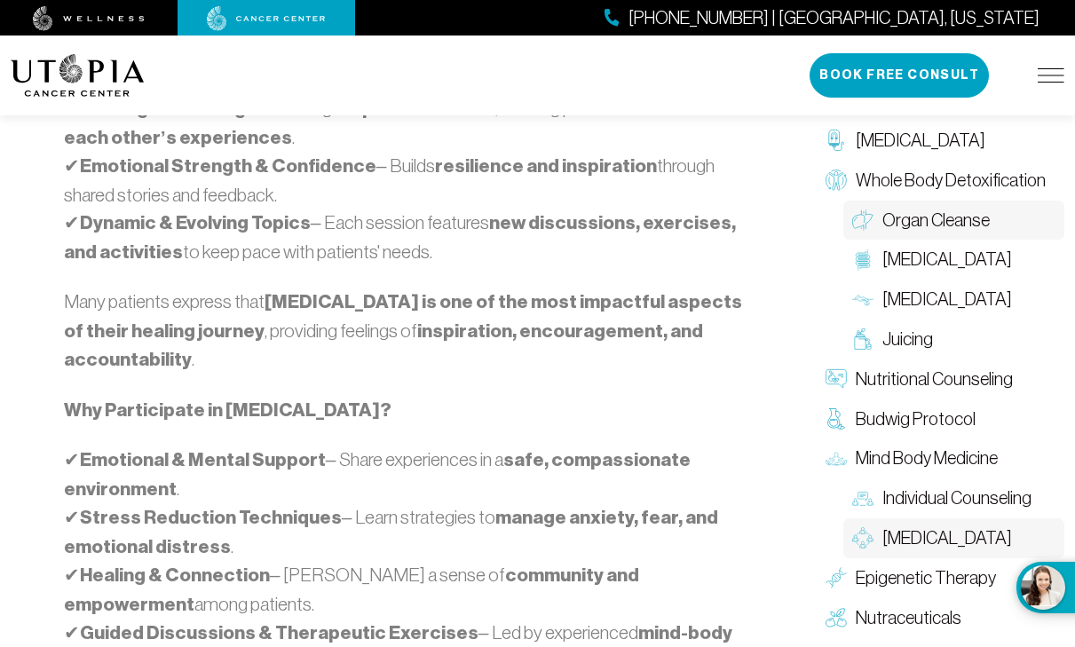
click at [883, 208] on span "Organ Cleanse" at bounding box center [936, 221] width 107 height 26
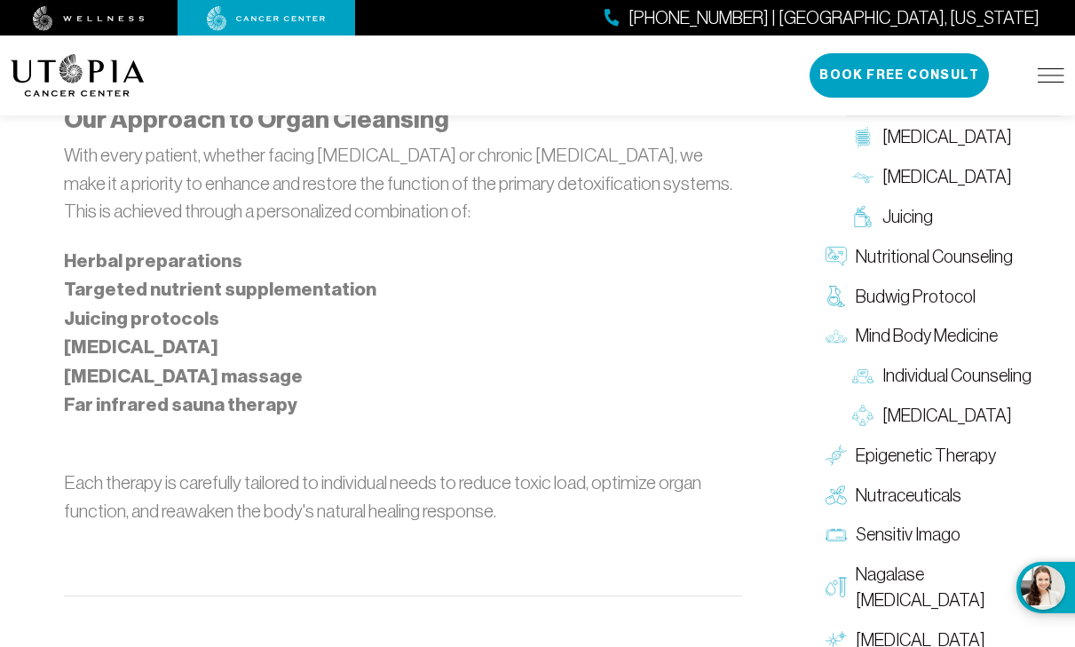
scroll to position [1532, 0]
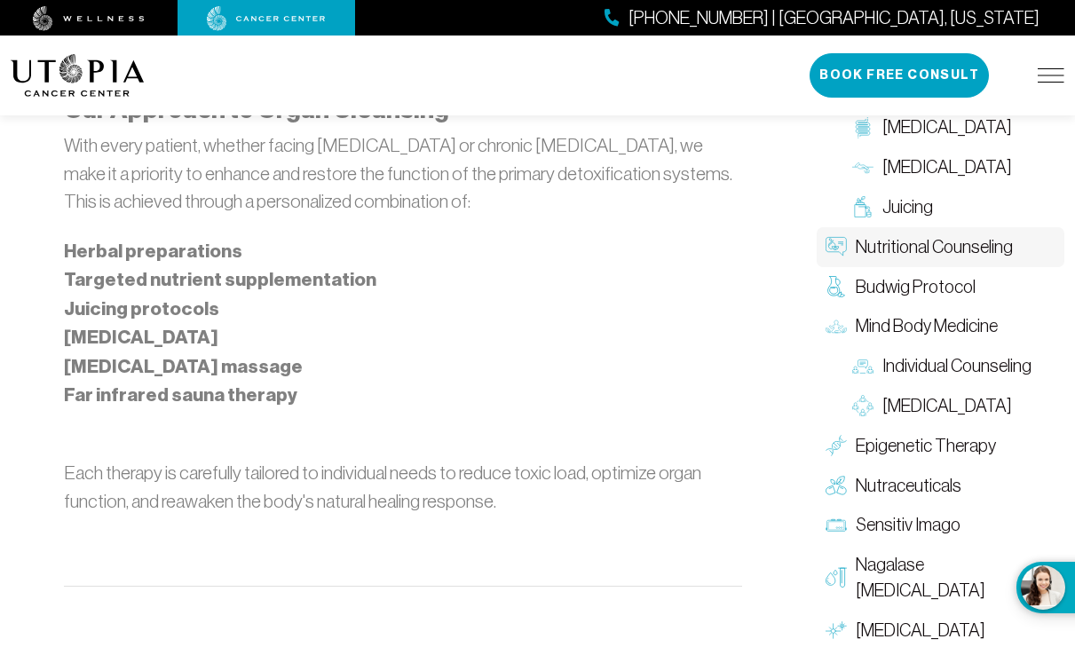
click at [875, 260] on span "Nutritional Counseling" at bounding box center [934, 247] width 157 height 26
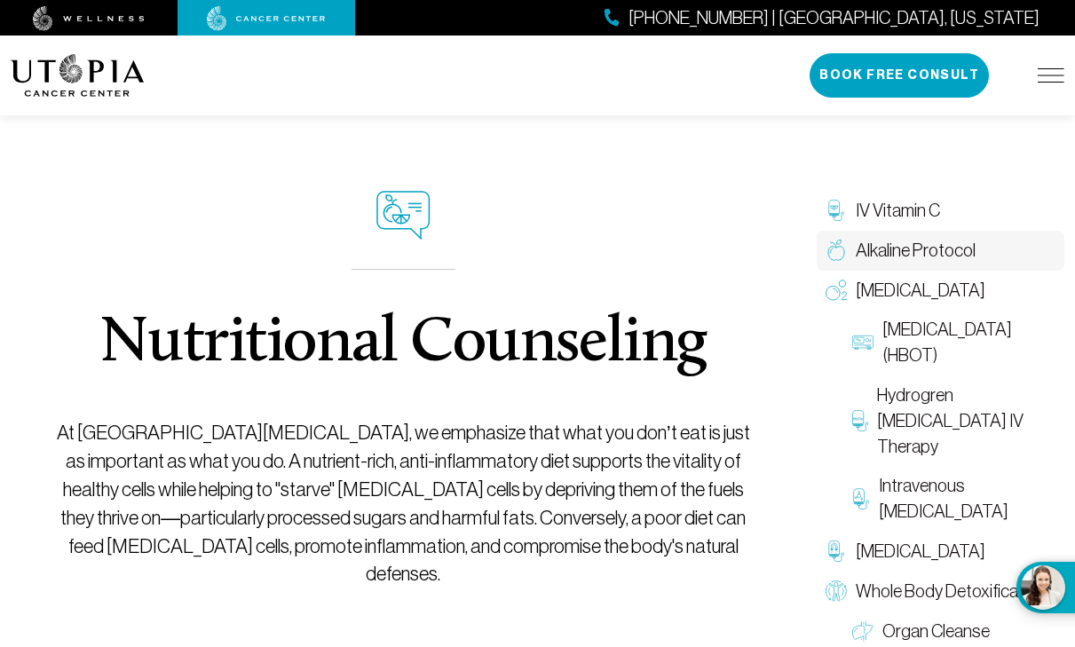
click at [861, 254] on span "Alkaline Protocol" at bounding box center [916, 251] width 120 height 26
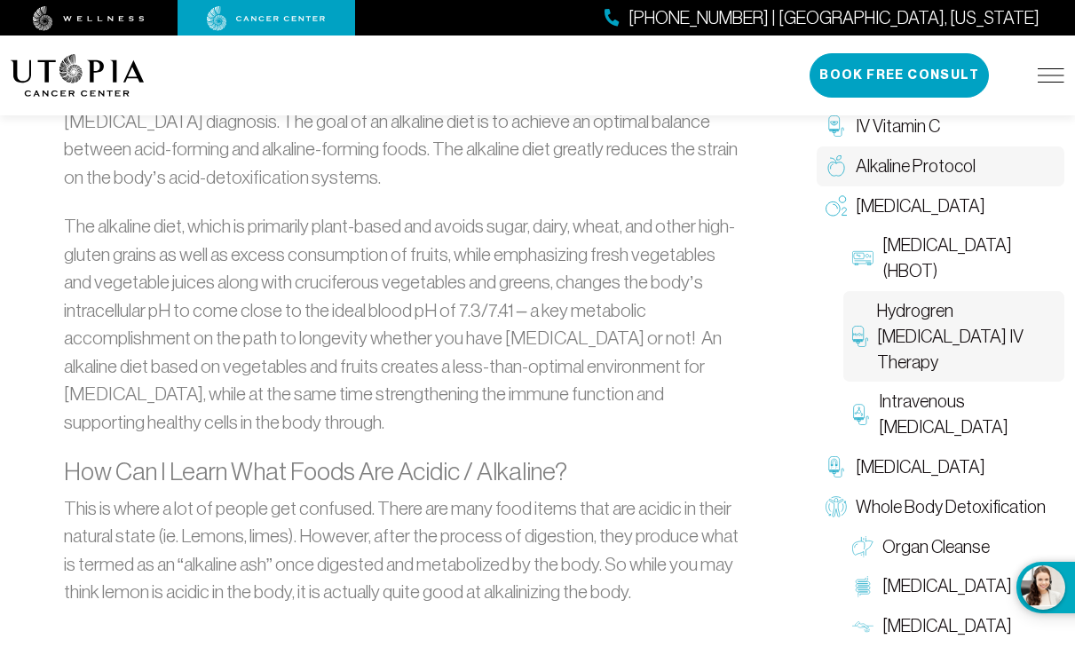
scroll to position [1176, 0]
click at [1018, 317] on span "Hydrogren [MEDICAL_DATA] IV Therapy" at bounding box center [966, 336] width 179 height 76
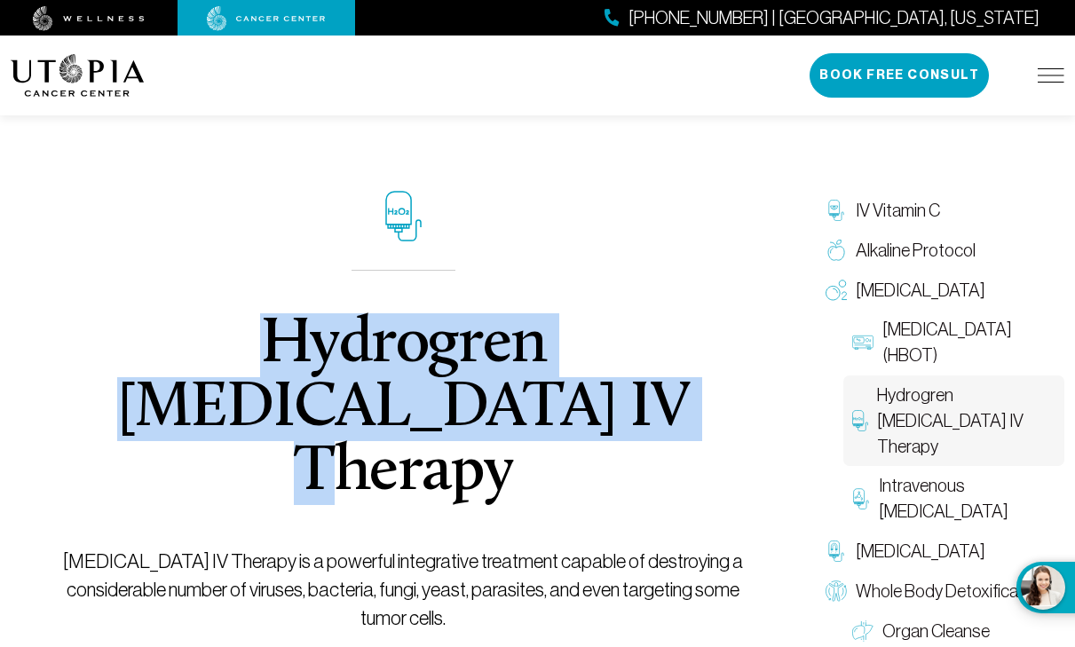
drag, startPoint x: 107, startPoint y: 343, endPoint x: 532, endPoint y: 418, distance: 431.1
click at [532, 418] on h1 "Hydrogren [MEDICAL_DATA] IV Therapy" at bounding box center [404, 409] width 708 height 192
copy h1 "Hydrogren [MEDICAL_DATA] IV Therapy"
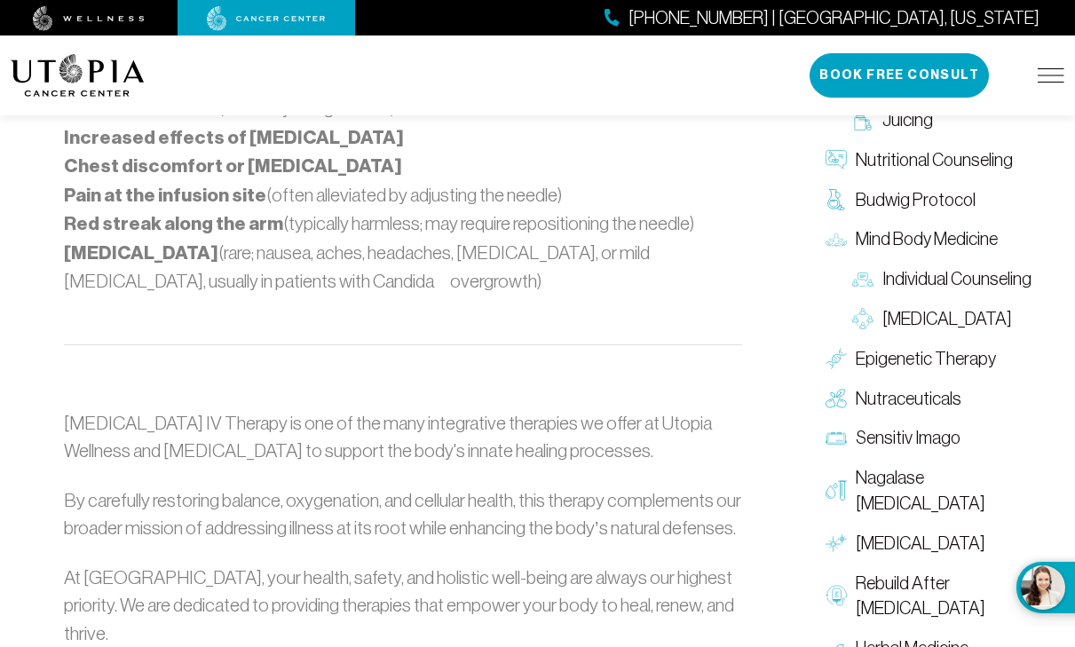
scroll to position [1848, 0]
